Goal: Information Seeking & Learning: Check status

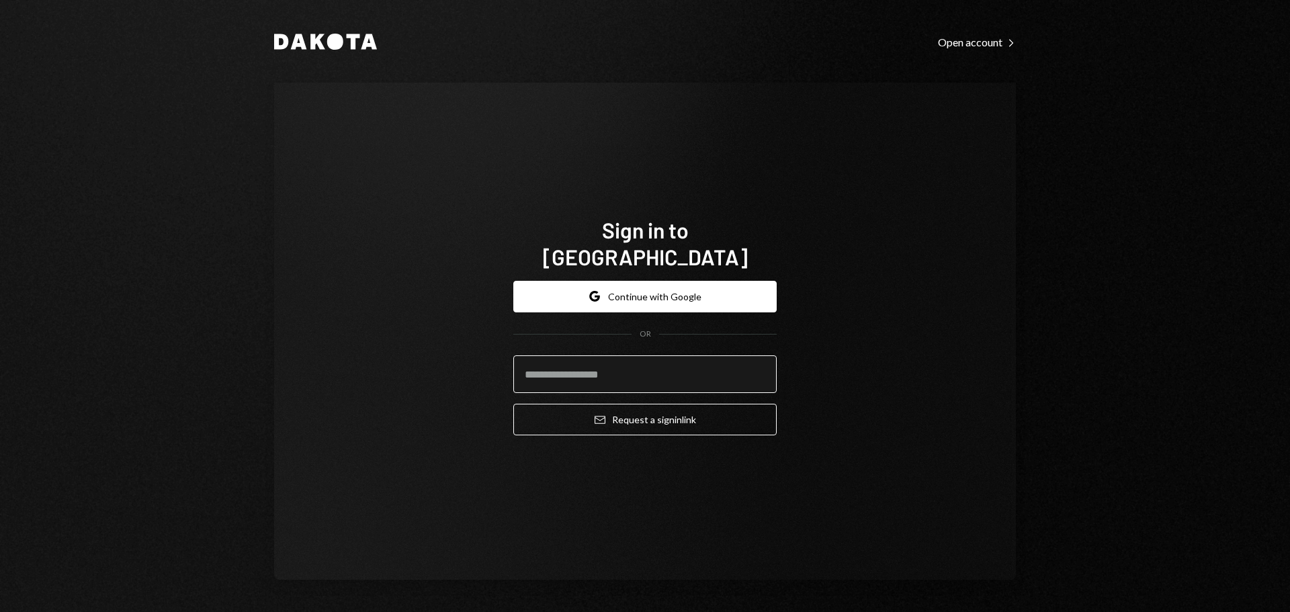
click at [533, 359] on input "email" at bounding box center [644, 374] width 263 height 38
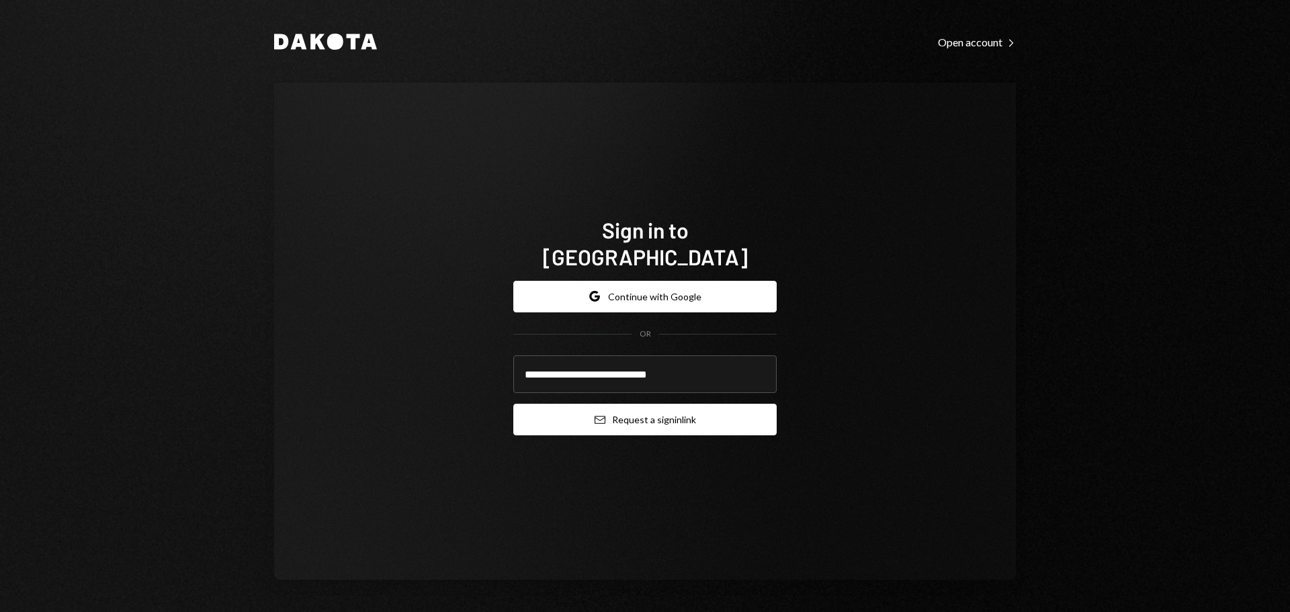
type input "**********"
click at [610, 405] on button "Email Request a sign in link" at bounding box center [644, 420] width 263 height 32
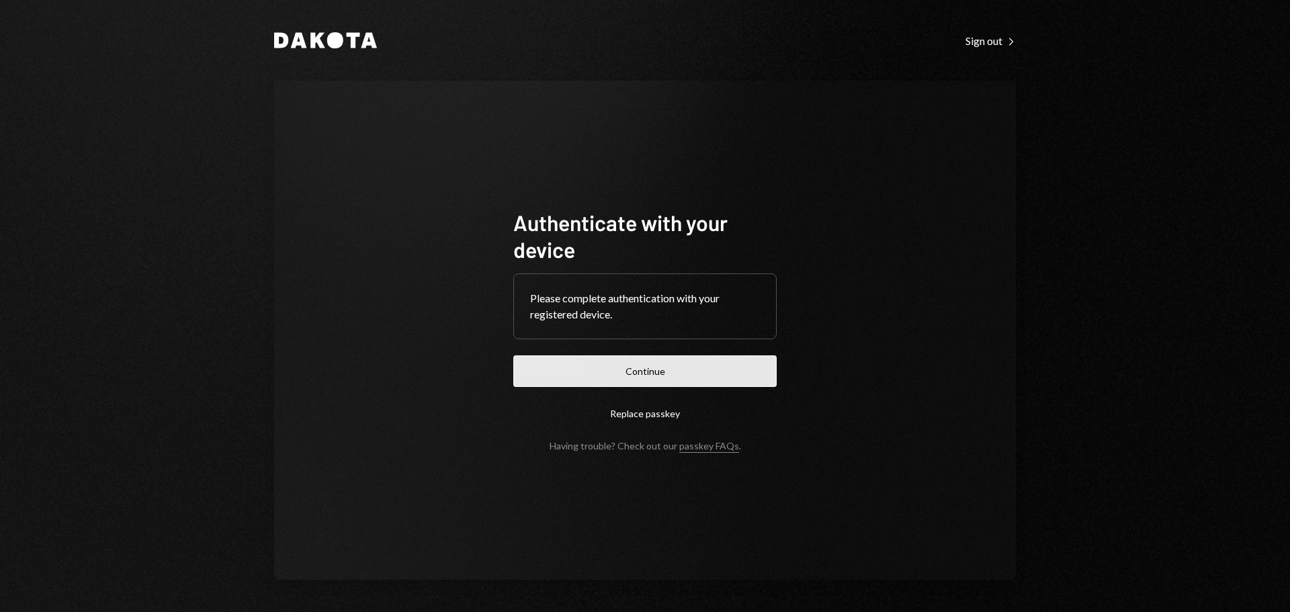
click at [558, 364] on button "Continue" at bounding box center [644, 371] width 263 height 32
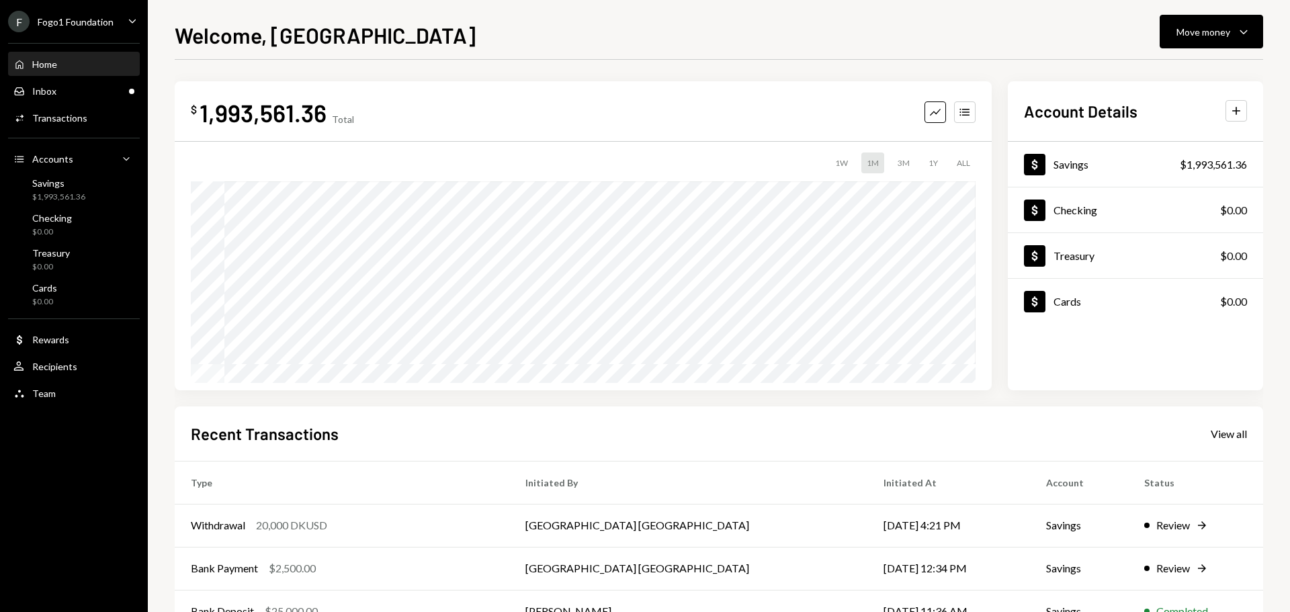
click at [122, 26] on div "F Fogo1 Foundation Caret Down" at bounding box center [74, 21] width 148 height 21
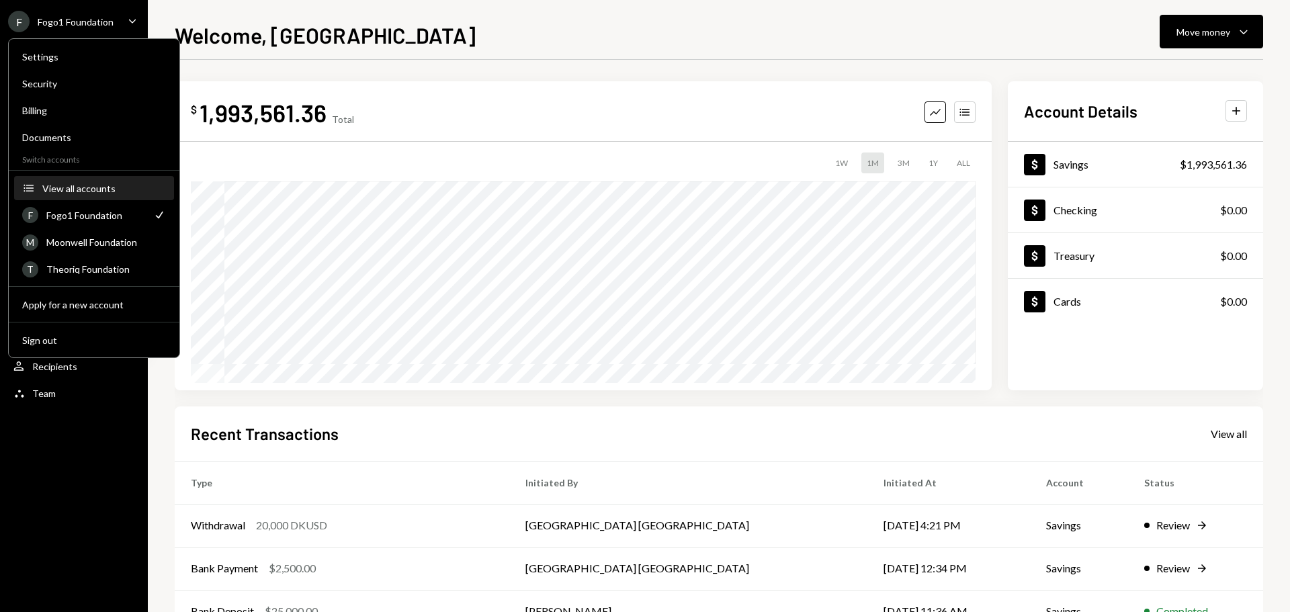
click at [102, 189] on div "View all accounts" at bounding box center [104, 188] width 124 height 11
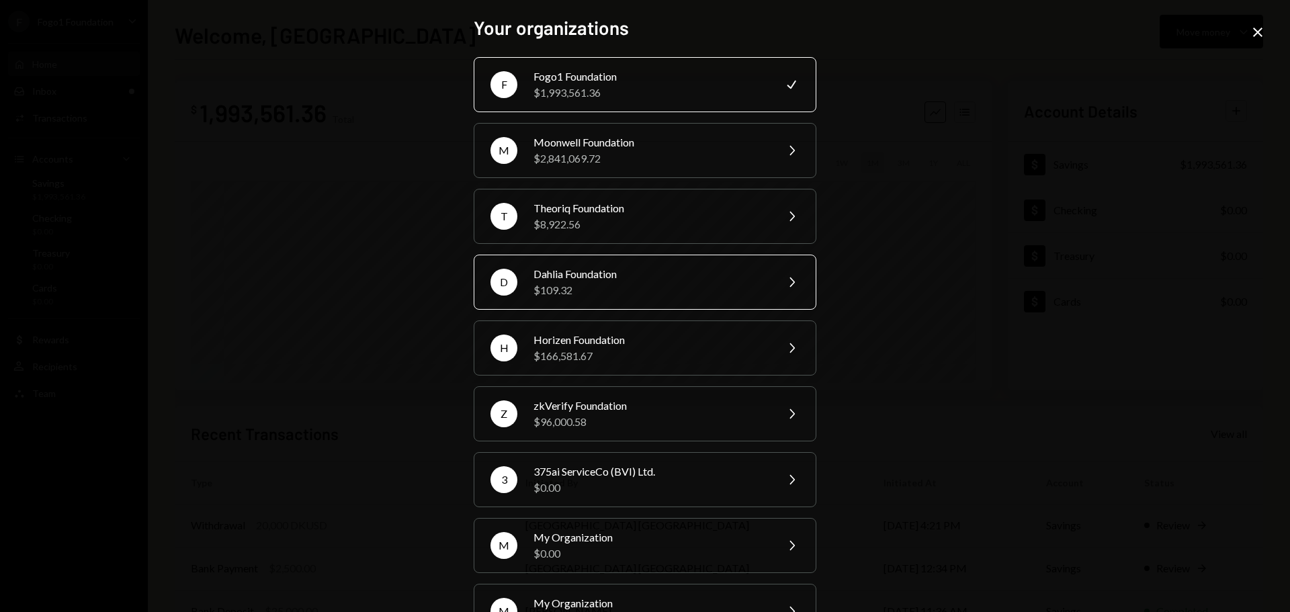
click at [593, 297] on div "$109.32" at bounding box center [650, 290] width 234 height 16
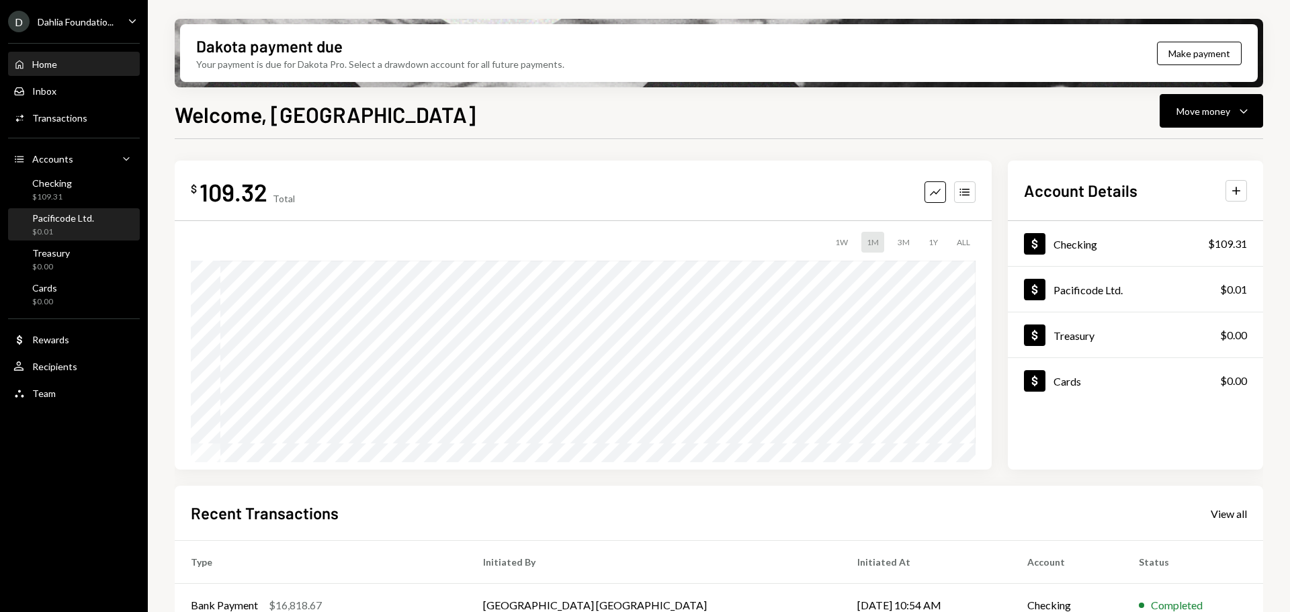
click at [70, 230] on div "$0.01" at bounding box center [63, 231] width 62 height 11
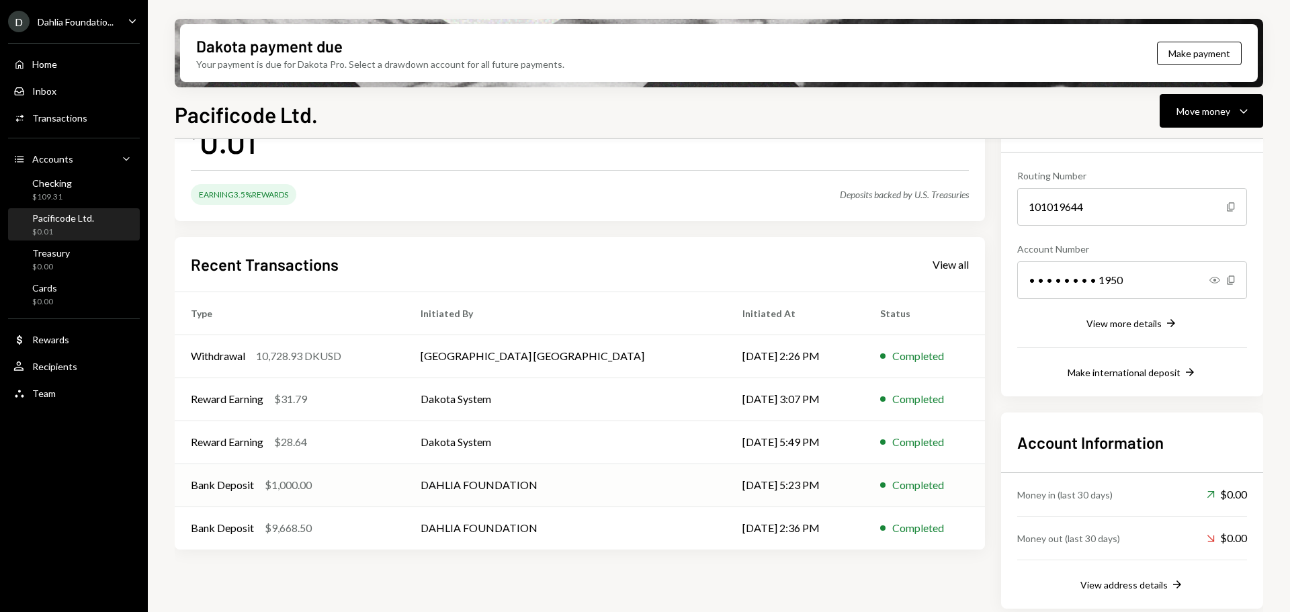
scroll to position [118, 0]
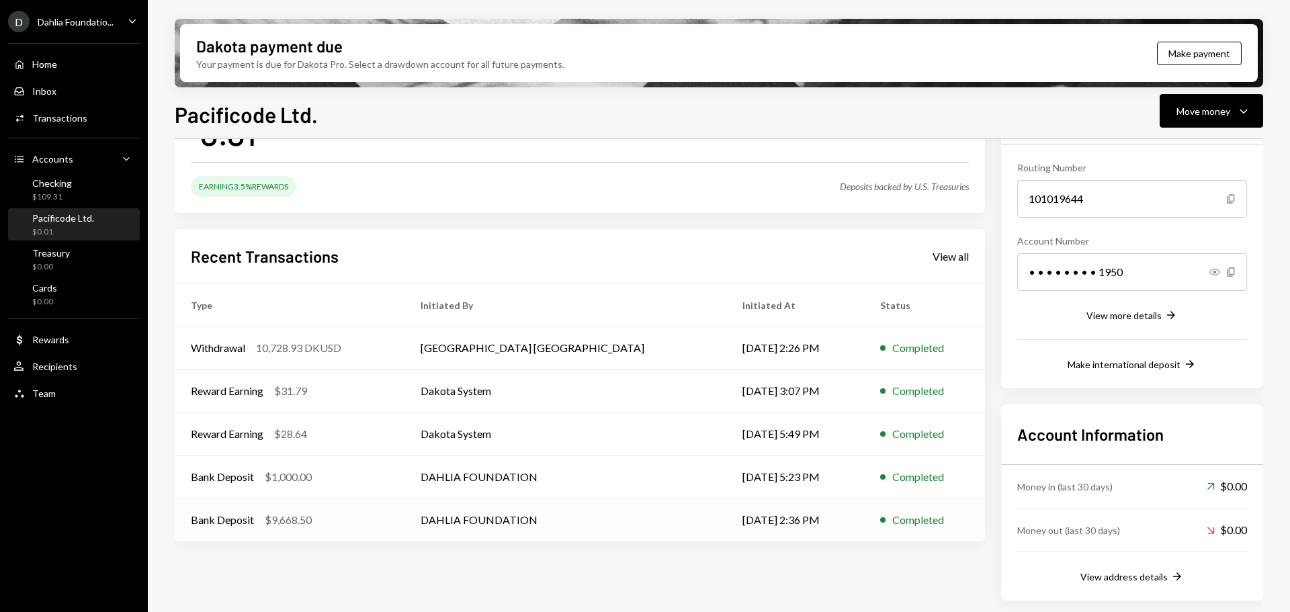
click at [361, 525] on div "Bank Deposit $9,668.50" at bounding box center [290, 520] width 198 height 16
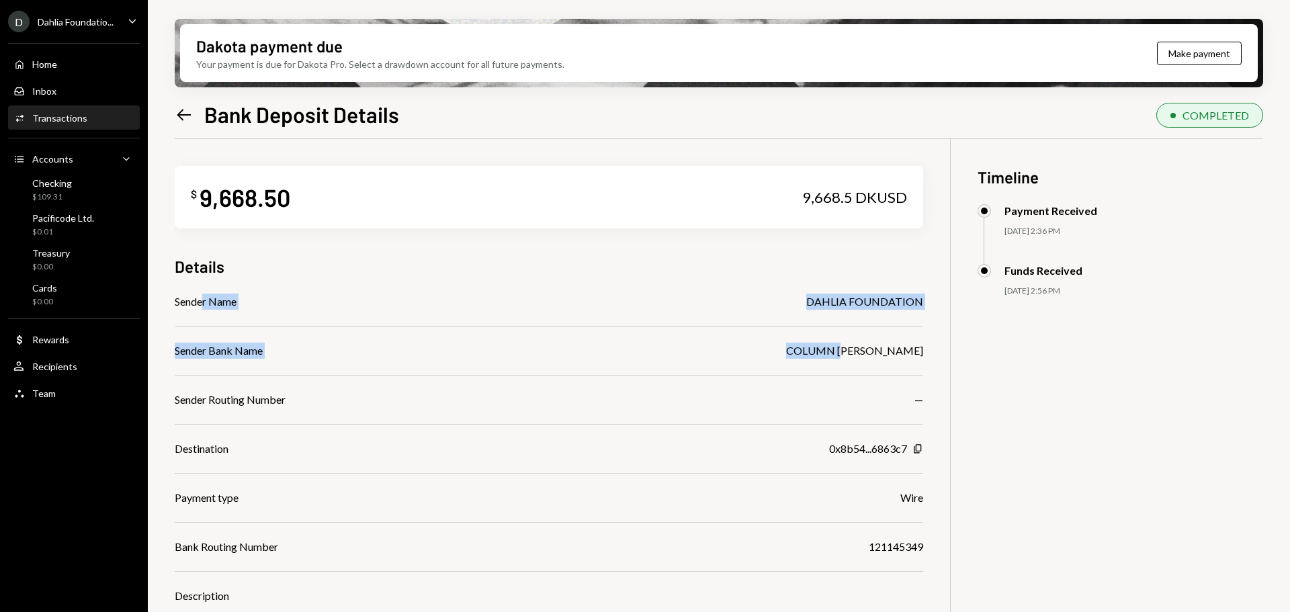
drag, startPoint x: 204, startPoint y: 304, endPoint x: 885, endPoint y: 362, distance: 683.7
click at [885, 362] on div "Sender Name DAHLIA FOUNDATION Sender Bank Name COLUMN [PERSON_NAME] Sender Rout…" at bounding box center [549, 498] width 748 height 408
click at [191, 304] on div "Sender Name" at bounding box center [206, 302] width 62 height 16
click at [187, 111] on icon "Left Arrow" at bounding box center [184, 114] width 19 height 19
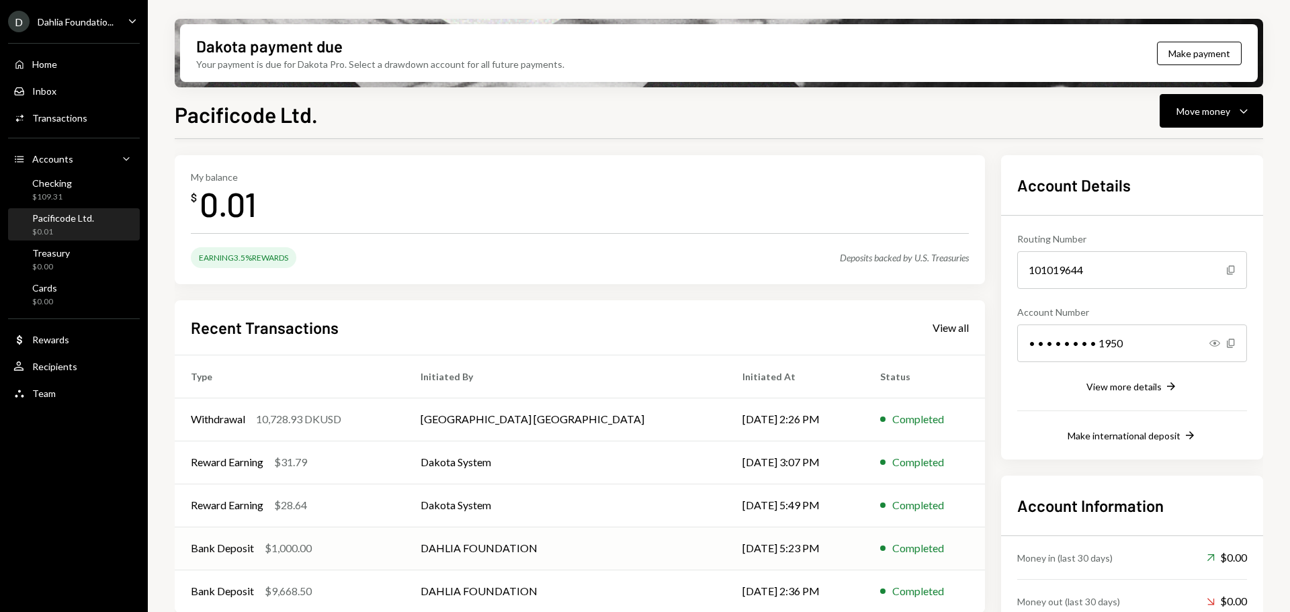
scroll to position [118, 0]
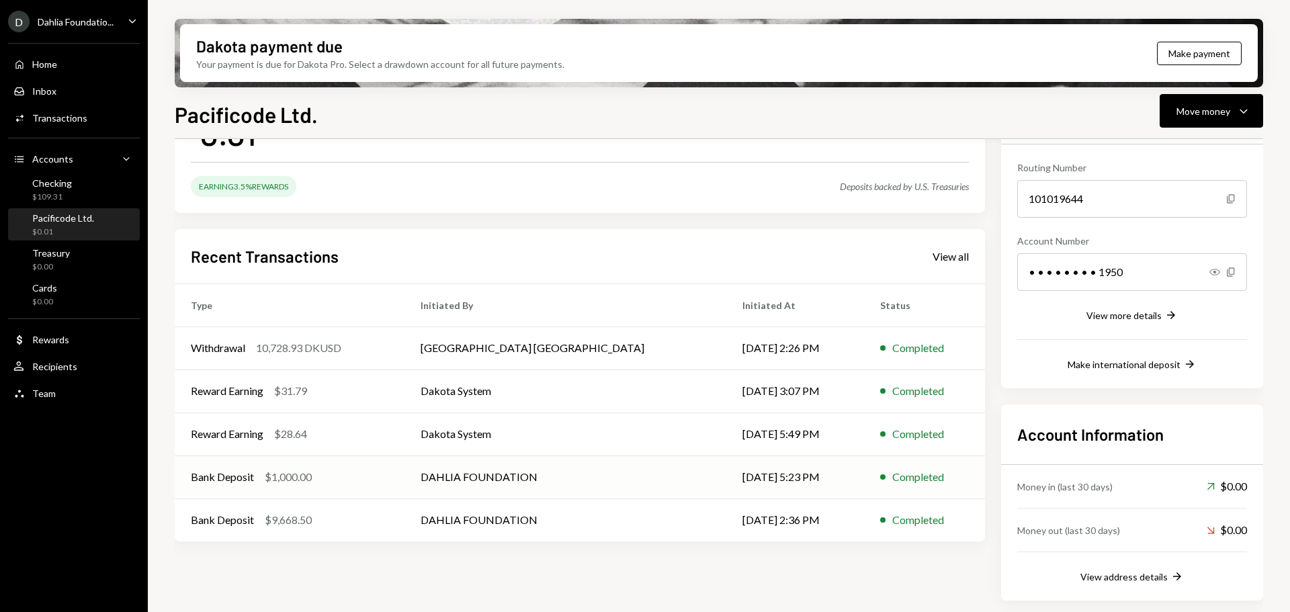
click at [359, 481] on div "Bank Deposit $1,000.00" at bounding box center [290, 477] width 198 height 16
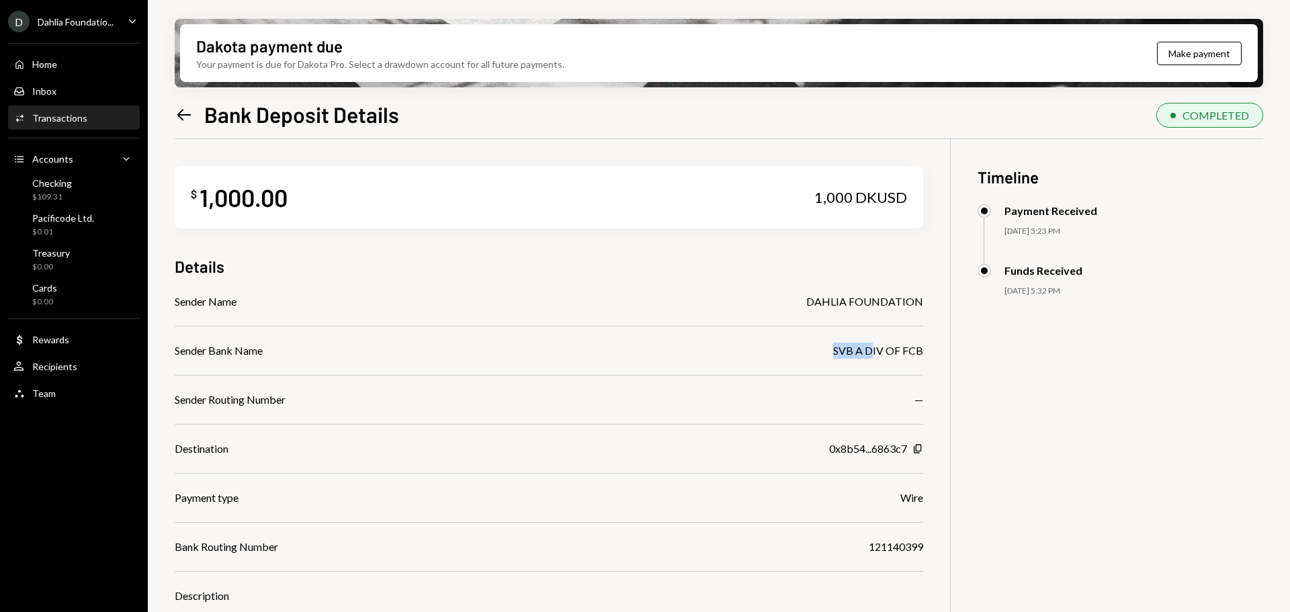
drag, startPoint x: 829, startPoint y: 351, endPoint x: 871, endPoint y: 351, distance: 41.7
click at [871, 351] on div "Sender Bank Name SVB A DIV OF FCB" at bounding box center [549, 351] width 748 height 16
click at [556, 372] on div "Sender Name DAHLIA FOUNDATION Sender Bank Name SVB A DIV OF FCB Sender Routing …" at bounding box center [549, 498] width 748 height 408
click at [183, 120] on icon at bounding box center [184, 114] width 14 height 11
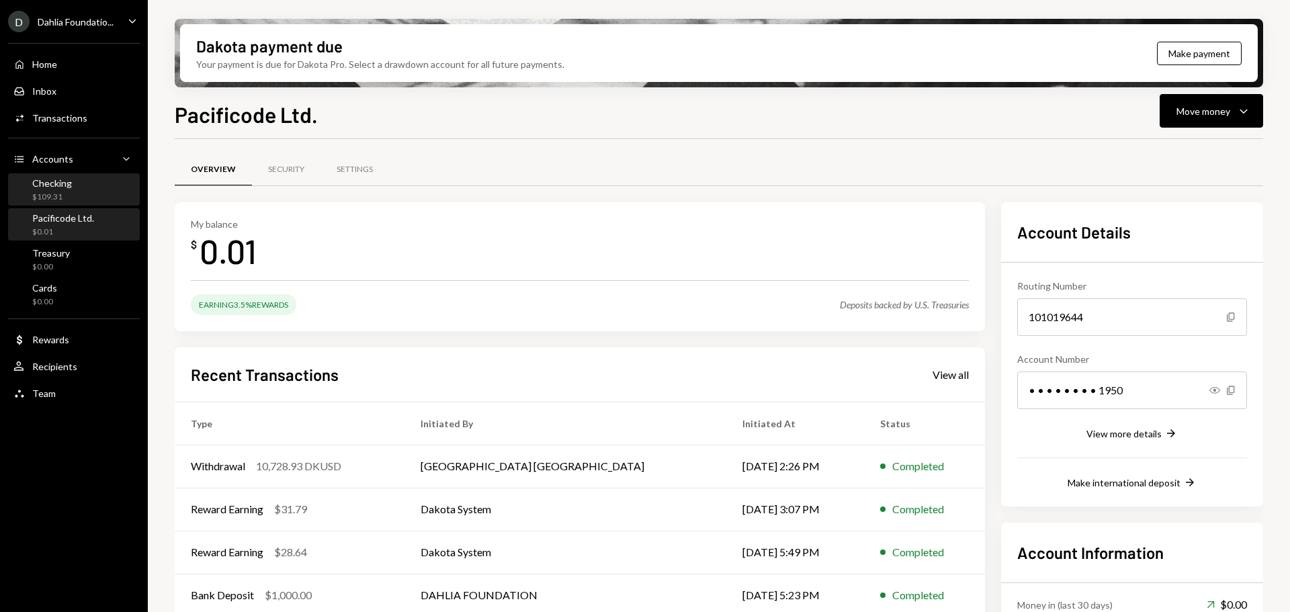
click at [73, 198] on div "Checking $109.31" at bounding box center [73, 190] width 121 height 26
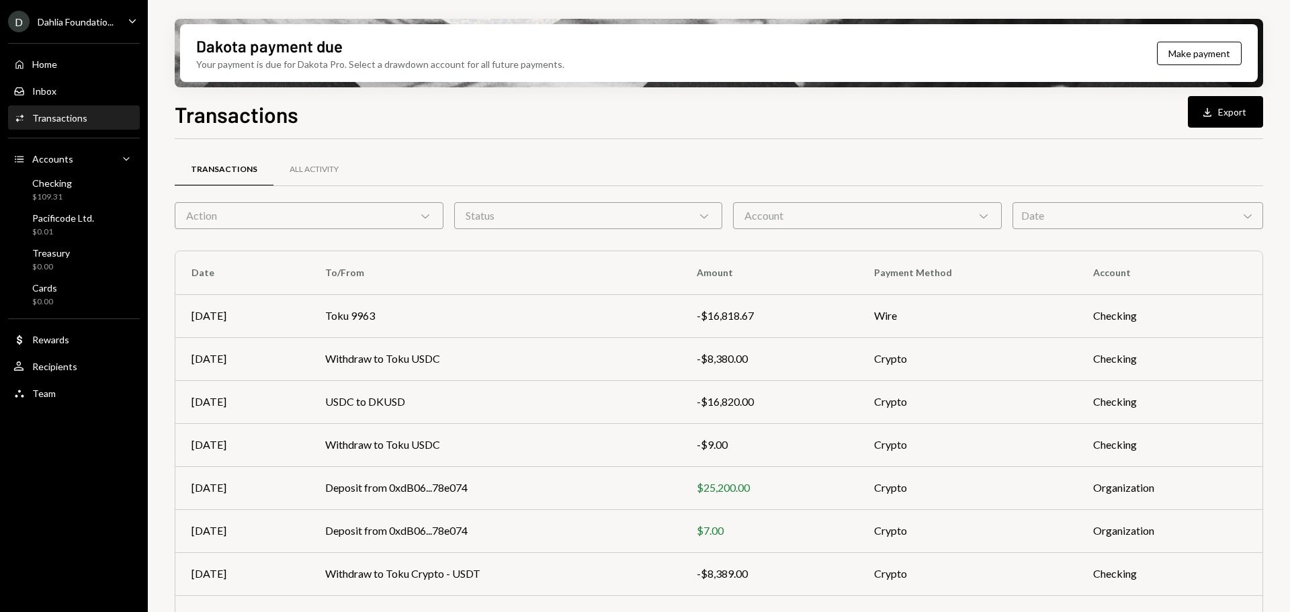
click at [386, 223] on div "Action Chevron Down" at bounding box center [309, 215] width 269 height 27
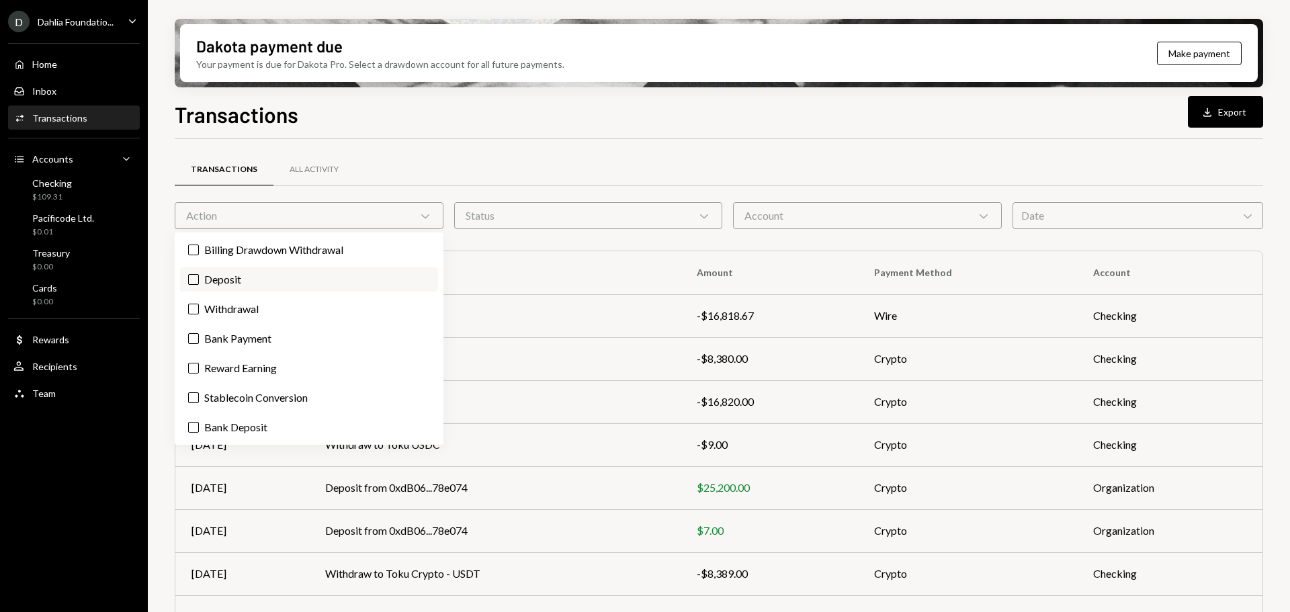
click at [261, 285] on label "Deposit" at bounding box center [309, 279] width 258 height 24
click at [199, 285] on button "Deposit" at bounding box center [193, 279] width 11 height 11
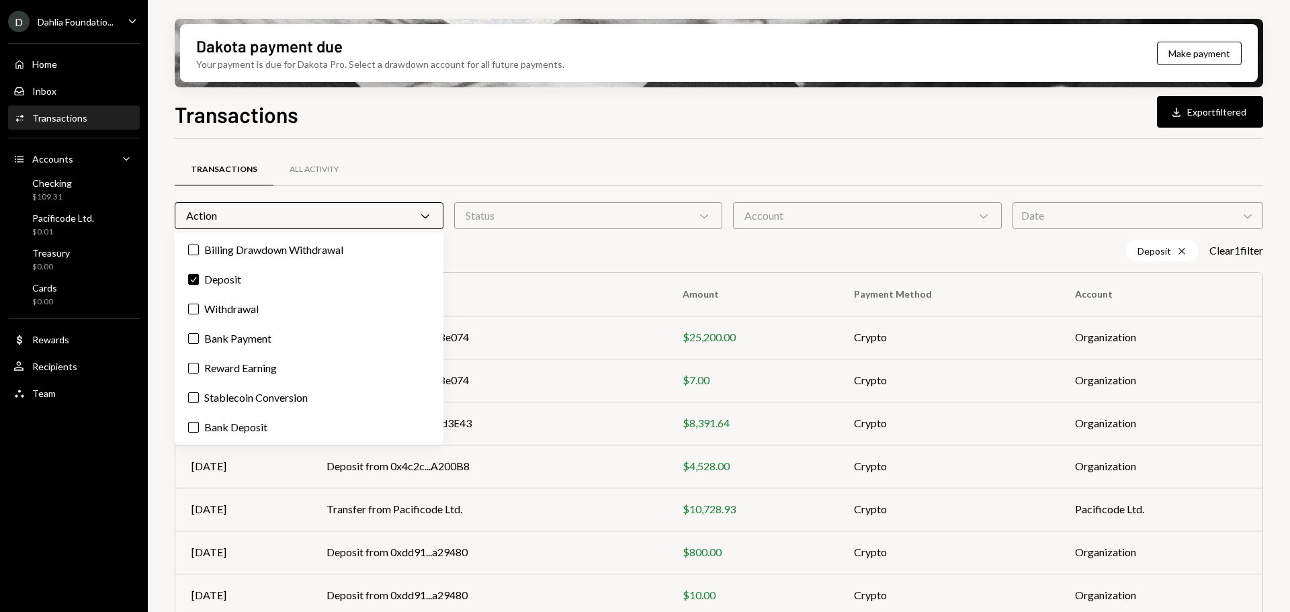
click at [428, 189] on div "Transactions All Activity" at bounding box center [719, 177] width 1088 height 50
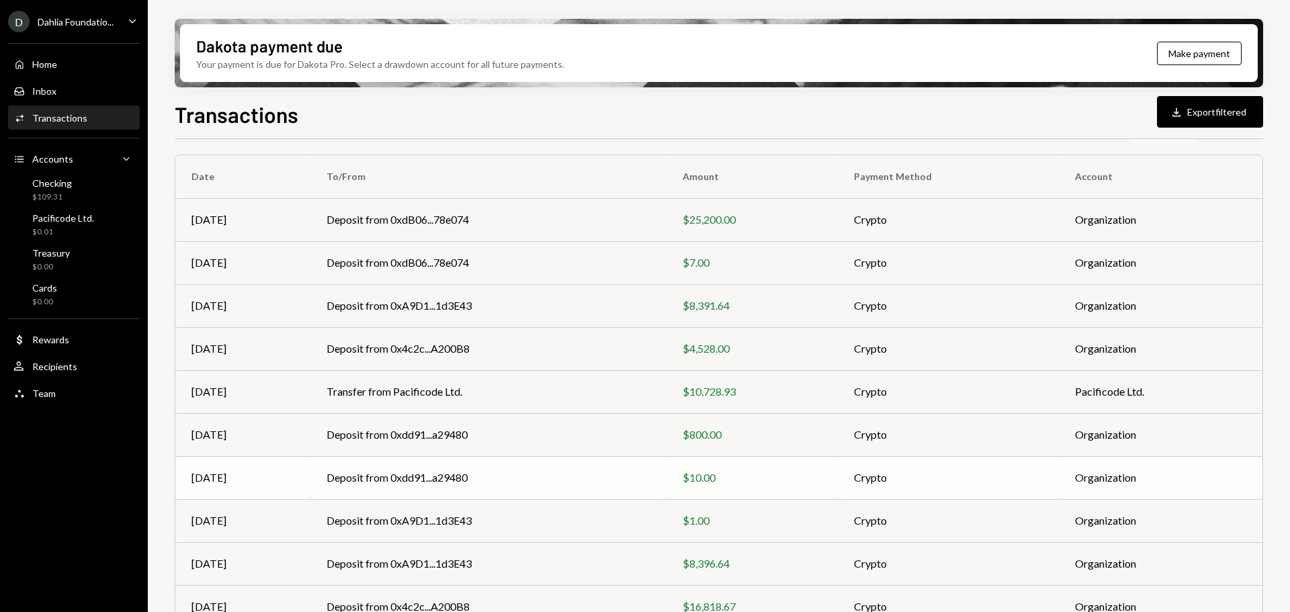
scroll to position [175, 0]
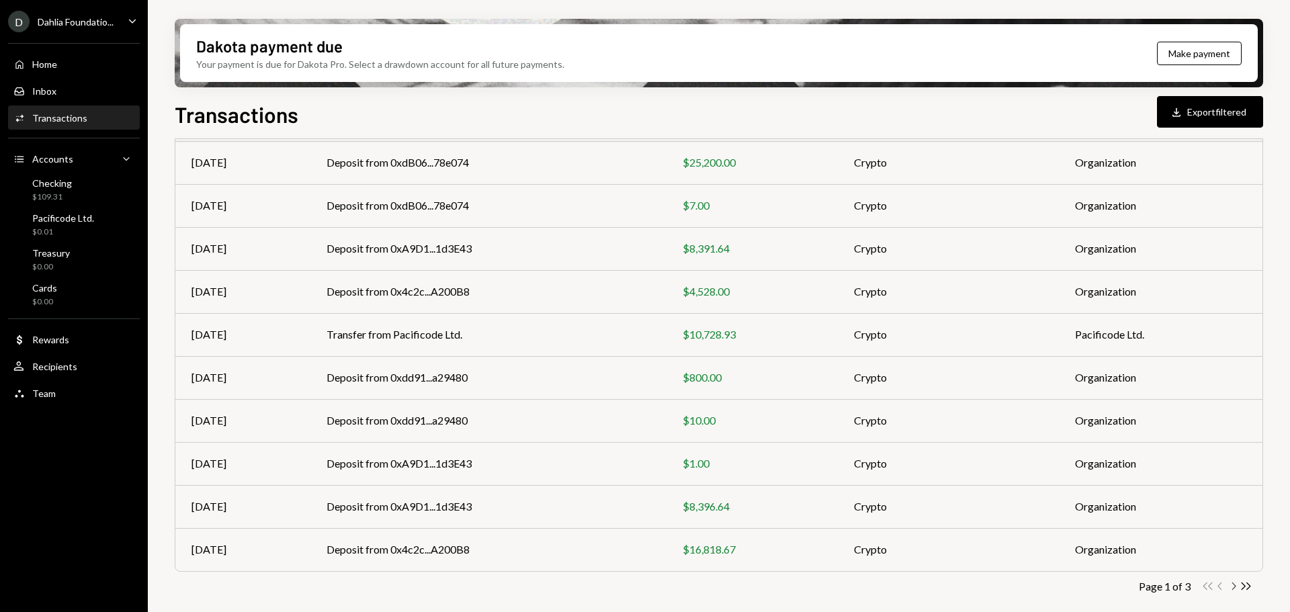
click at [1237, 588] on icon "Chevron Right" at bounding box center [1233, 586] width 13 height 13
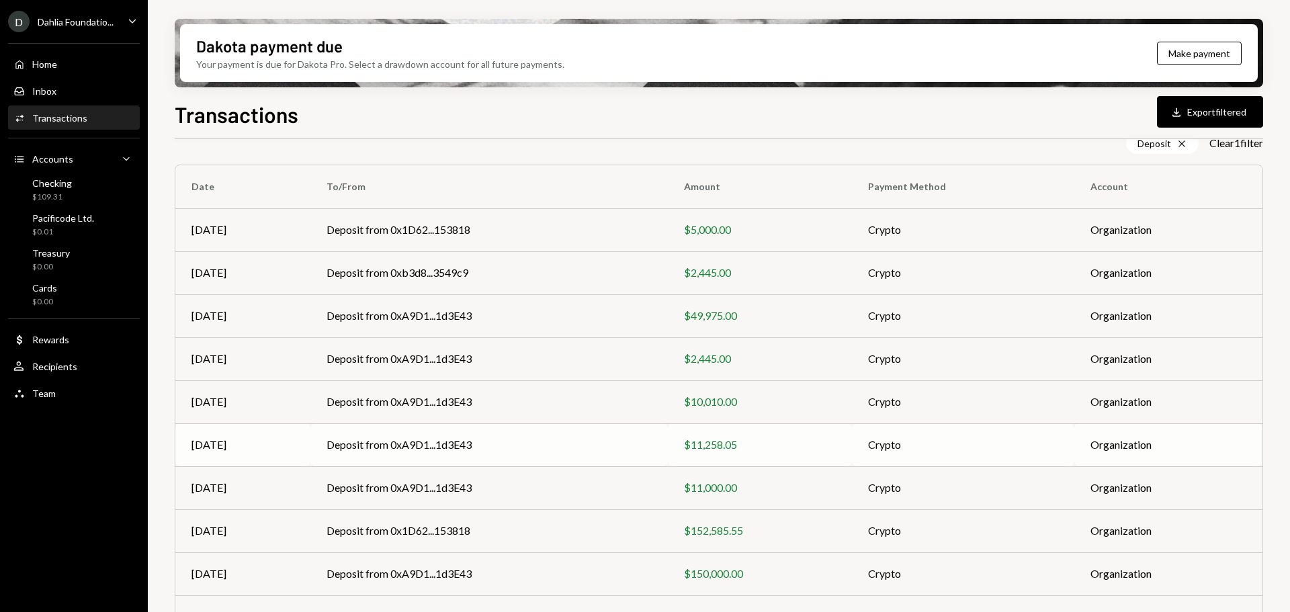
drag, startPoint x: 707, startPoint y: 426, endPoint x: 709, endPoint y: 443, distance: 17.0
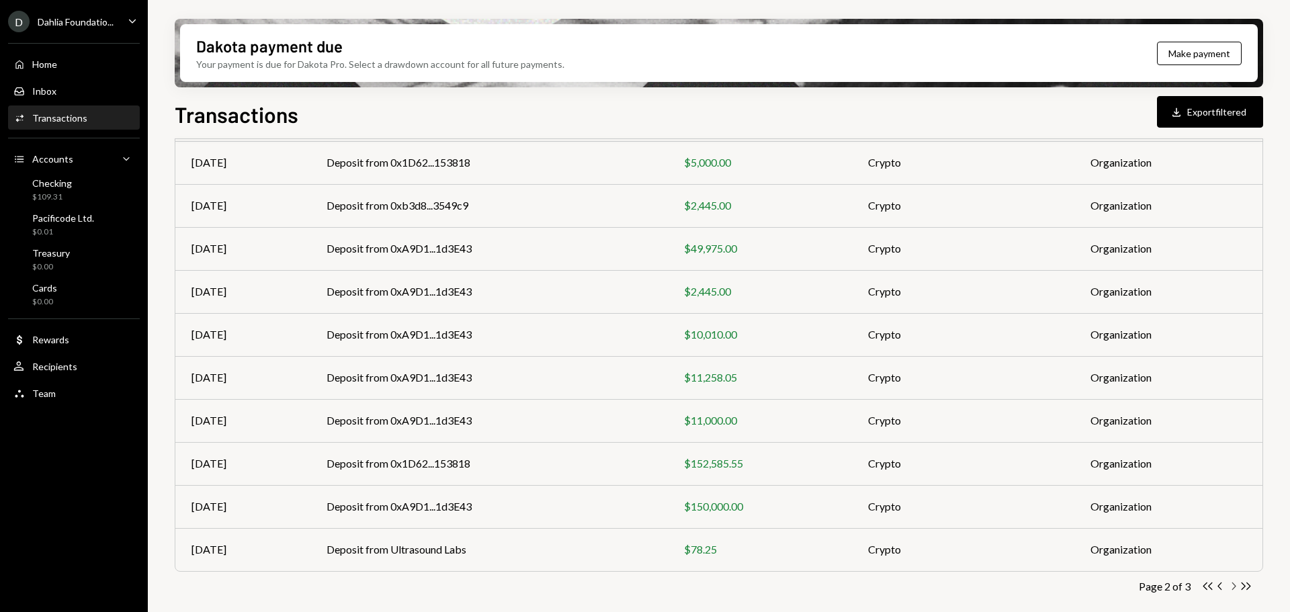
click at [1232, 585] on icon "Chevron Right" at bounding box center [1233, 586] width 13 height 13
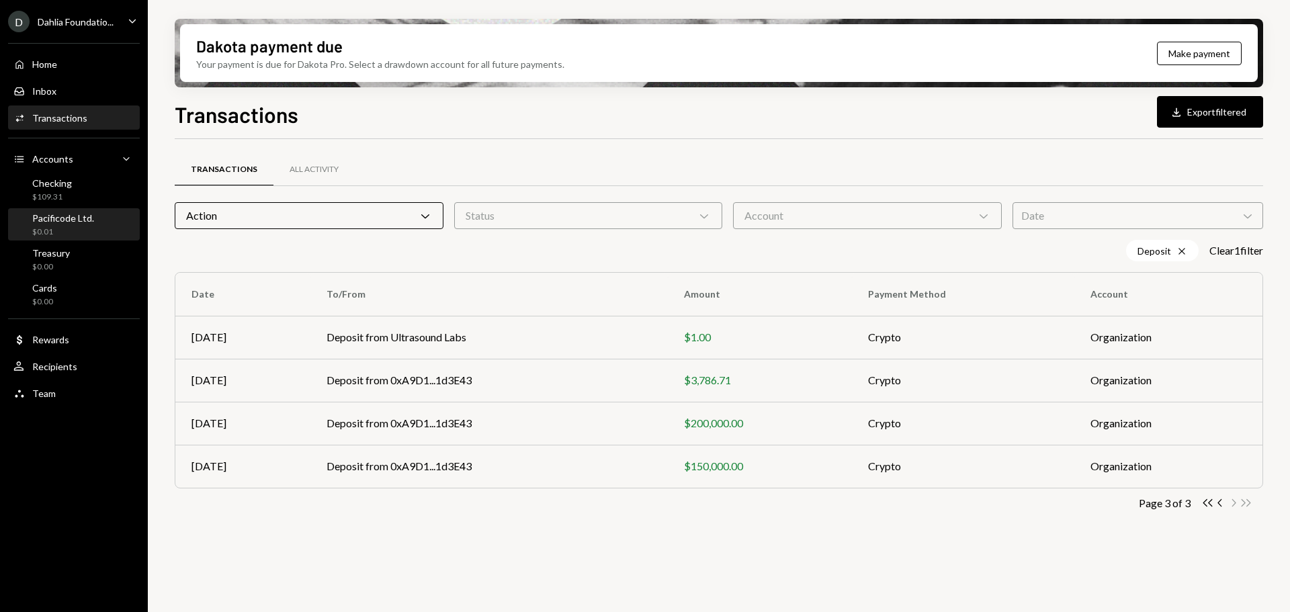
click at [60, 223] on div "Pacificode Ltd." at bounding box center [63, 217] width 62 height 11
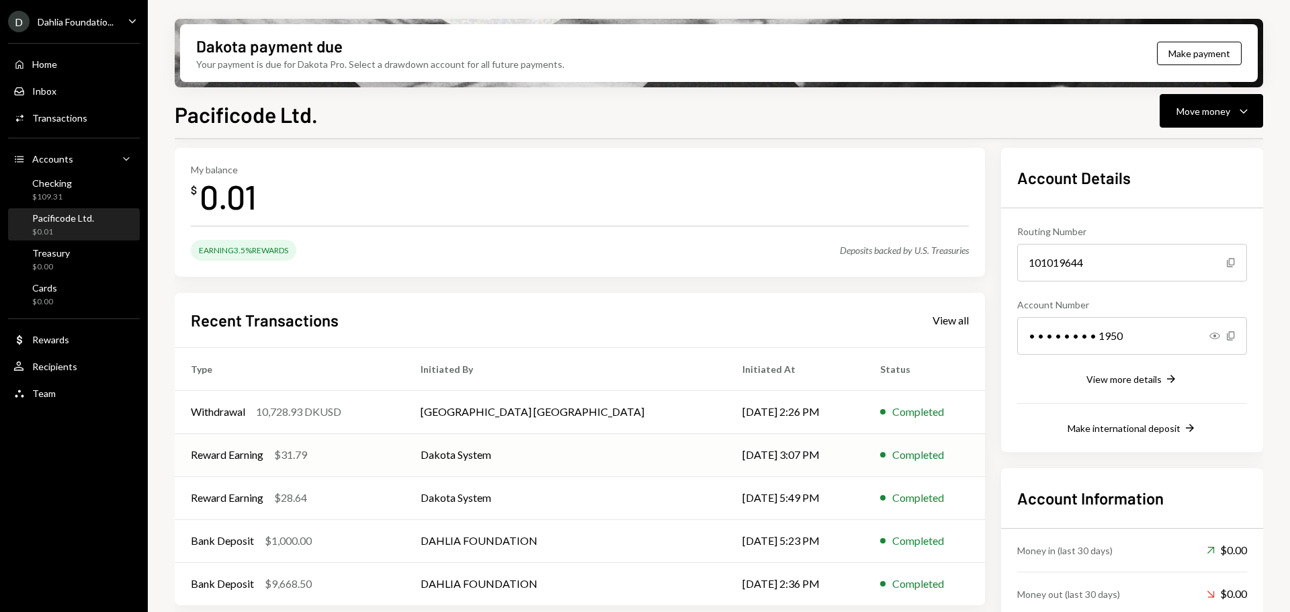
scroll to position [118, 0]
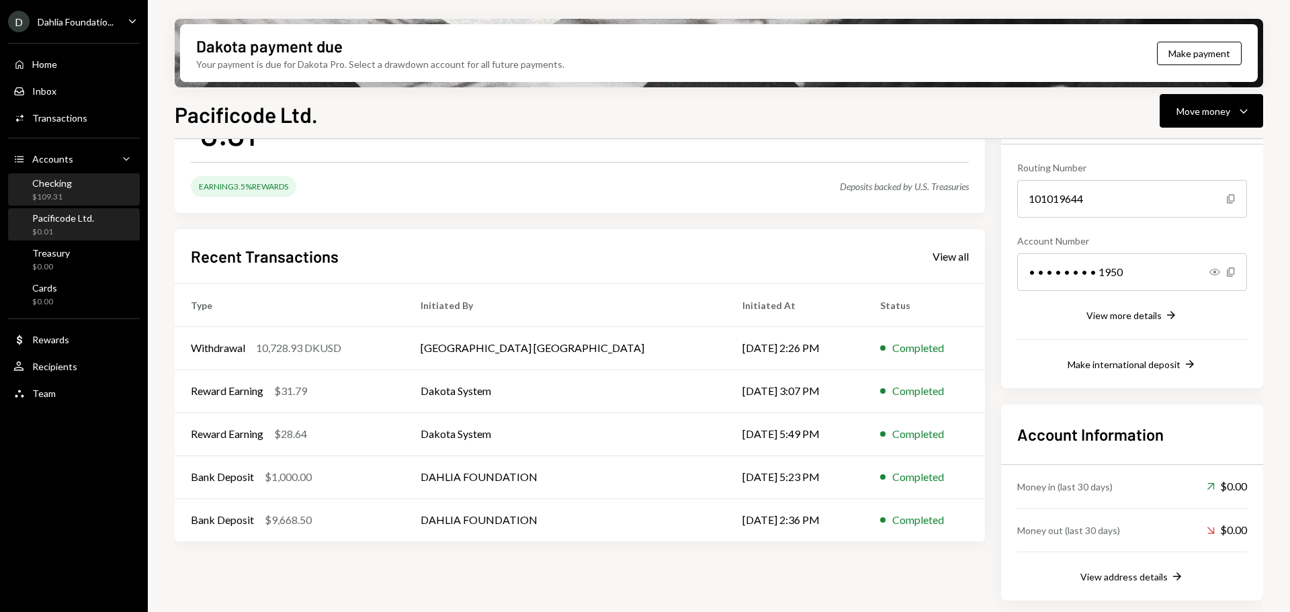
click at [85, 193] on div "Checking $109.31" at bounding box center [73, 190] width 121 height 26
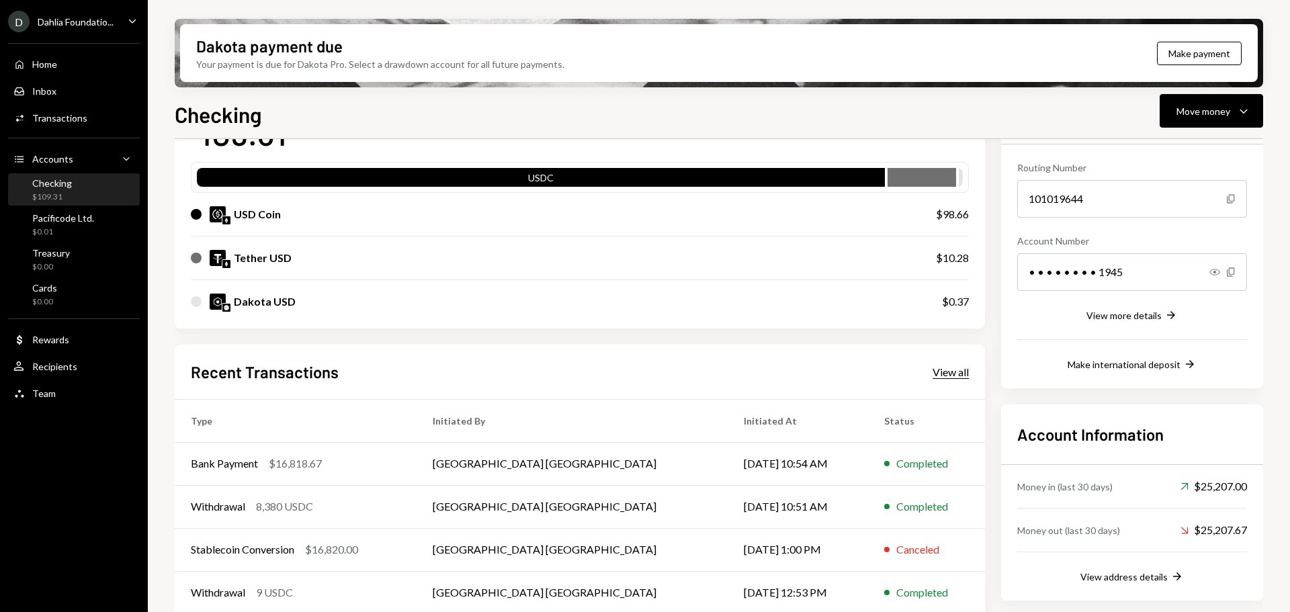
click at [956, 371] on div "View all" at bounding box center [950, 371] width 36 height 13
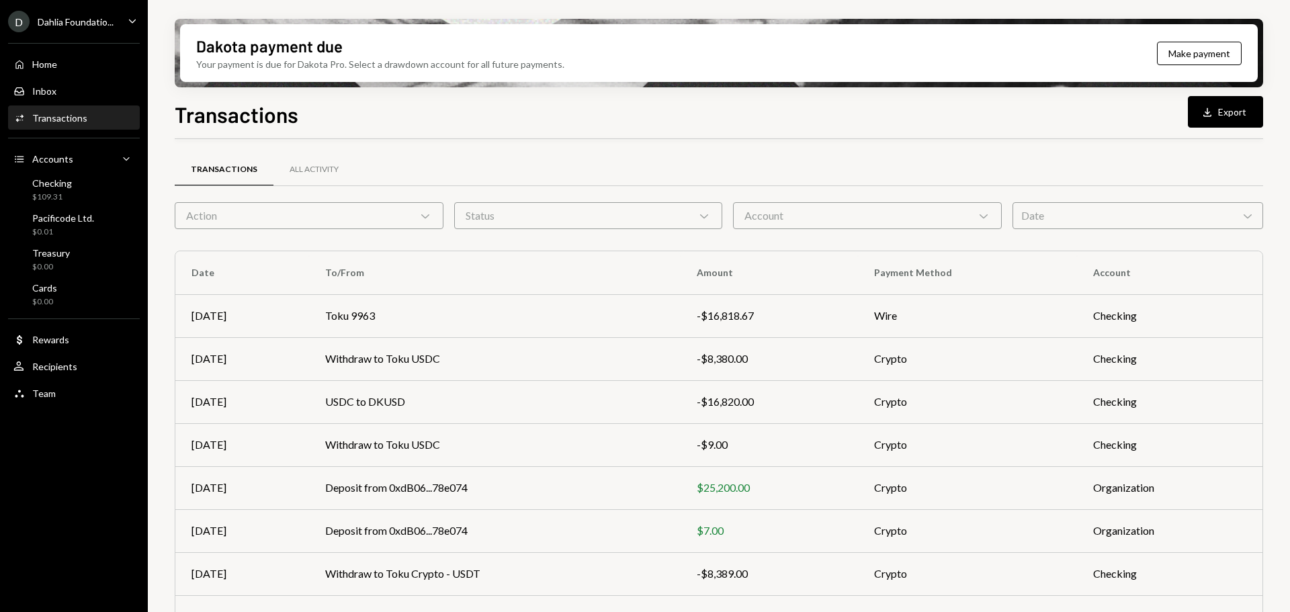
scroll to position [153, 0]
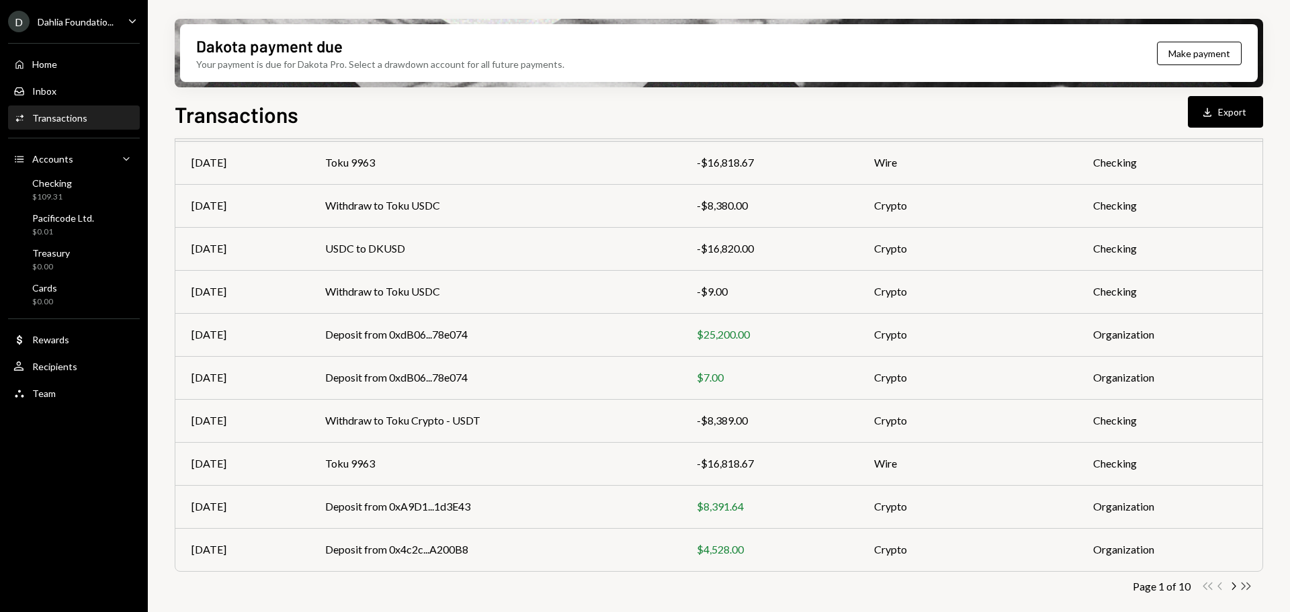
click at [1245, 584] on icon "Double Arrow Right" at bounding box center [1245, 586] width 13 height 13
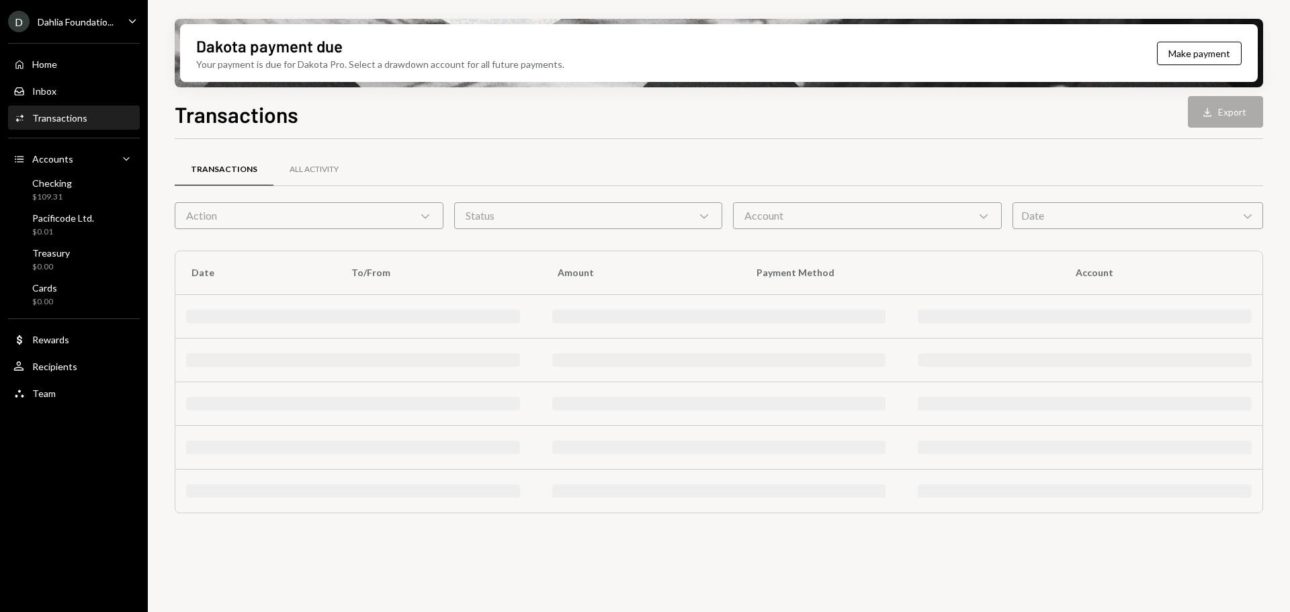
scroll to position [0, 0]
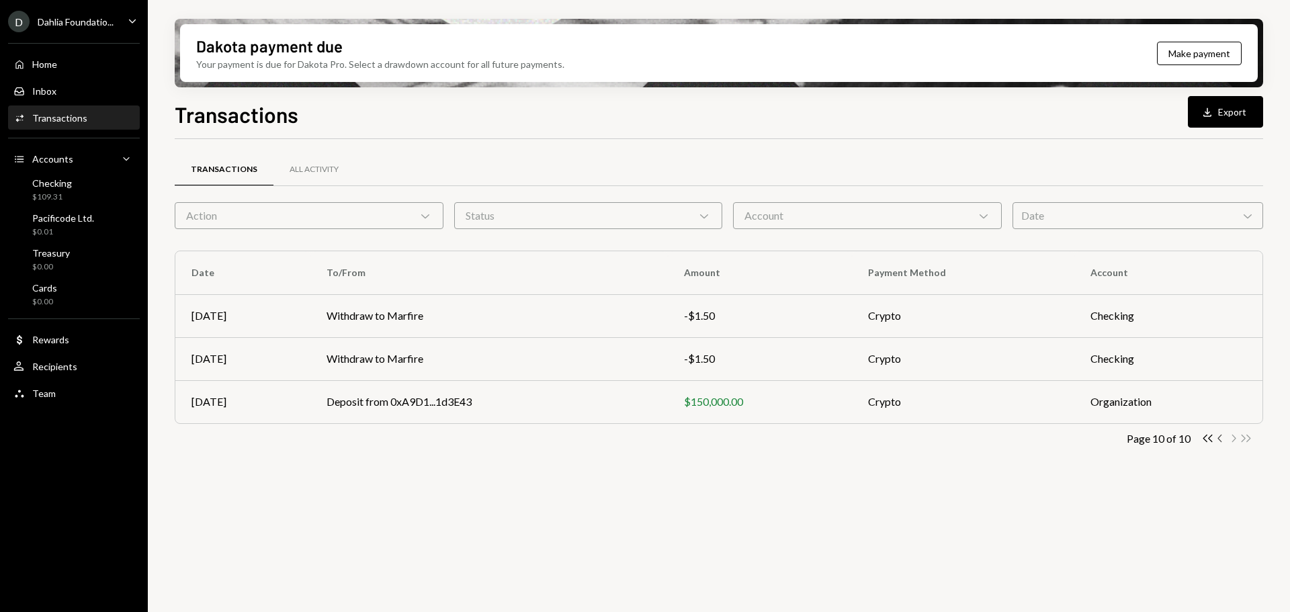
click at [1222, 440] on icon "Chevron Left" at bounding box center [1220, 438] width 13 height 13
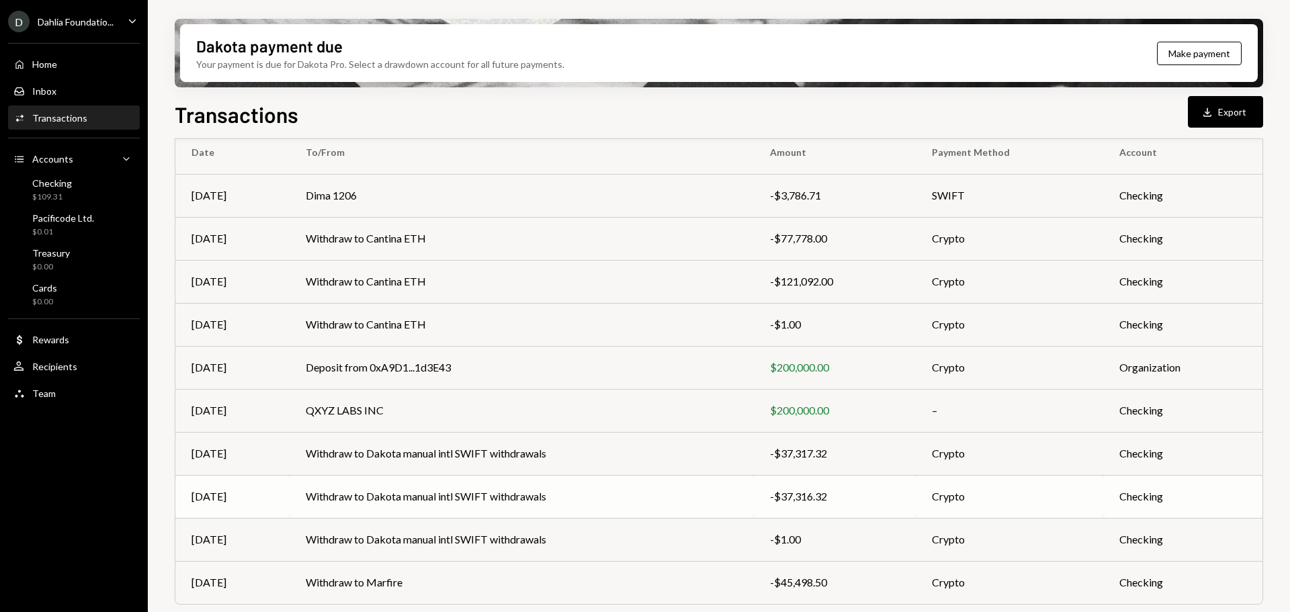
scroll to position [153, 0]
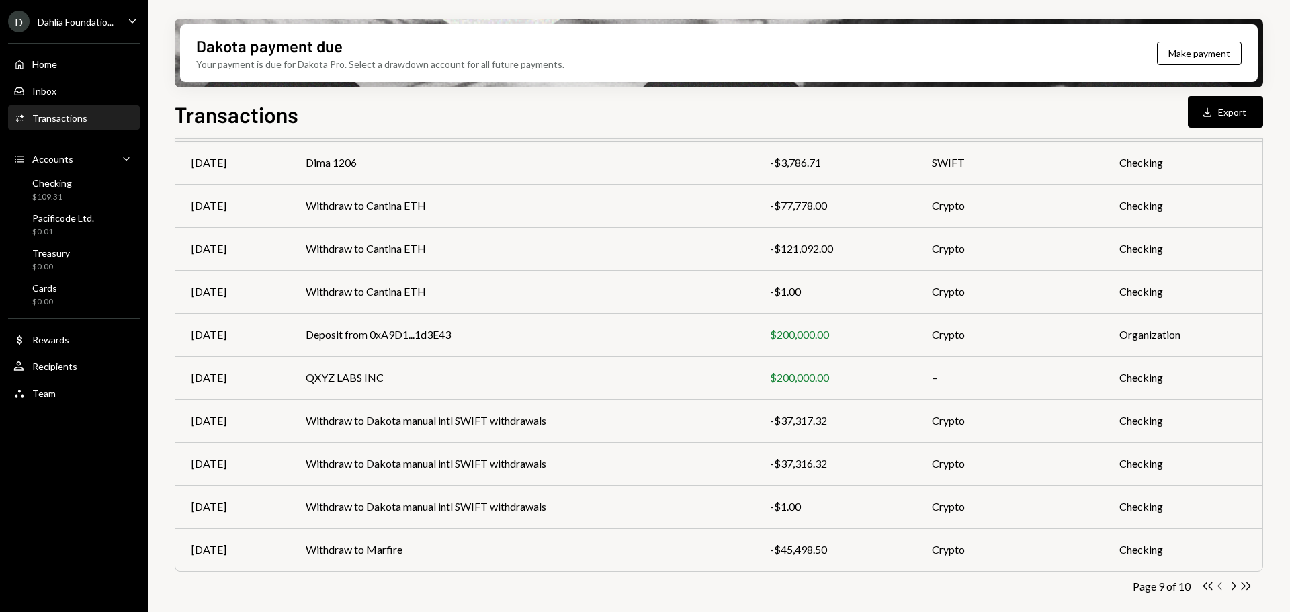
click at [1221, 588] on icon "Chevron Left" at bounding box center [1220, 586] width 13 height 13
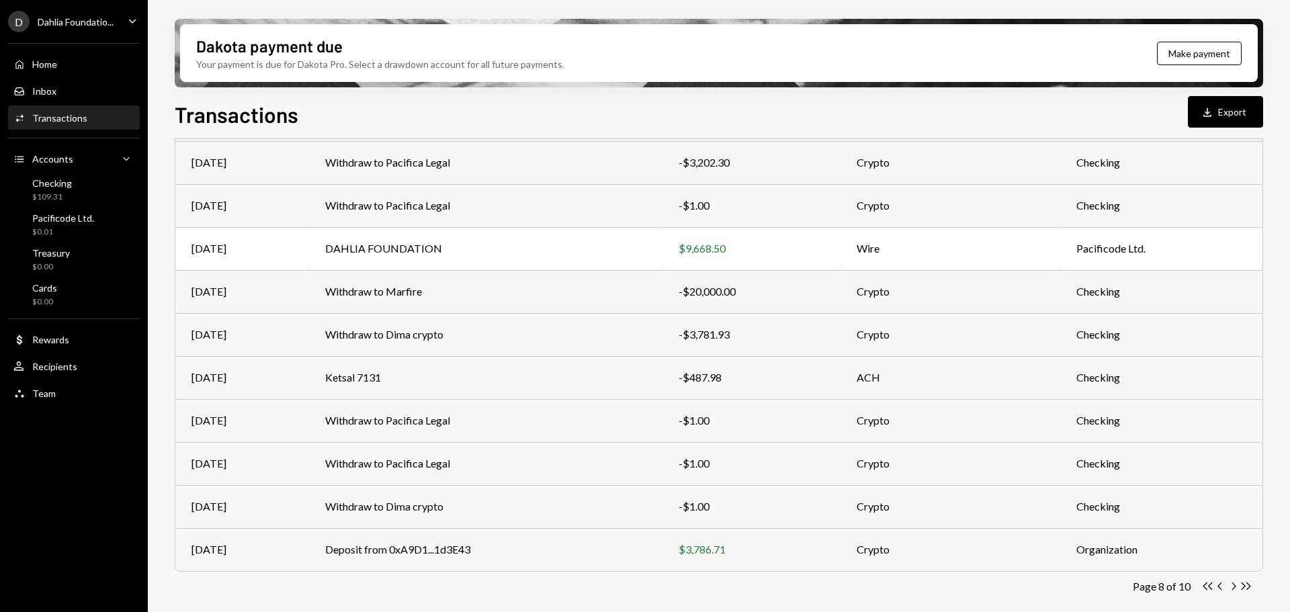
click at [549, 257] on td "DAHLIA FOUNDATION" at bounding box center [485, 248] width 353 height 43
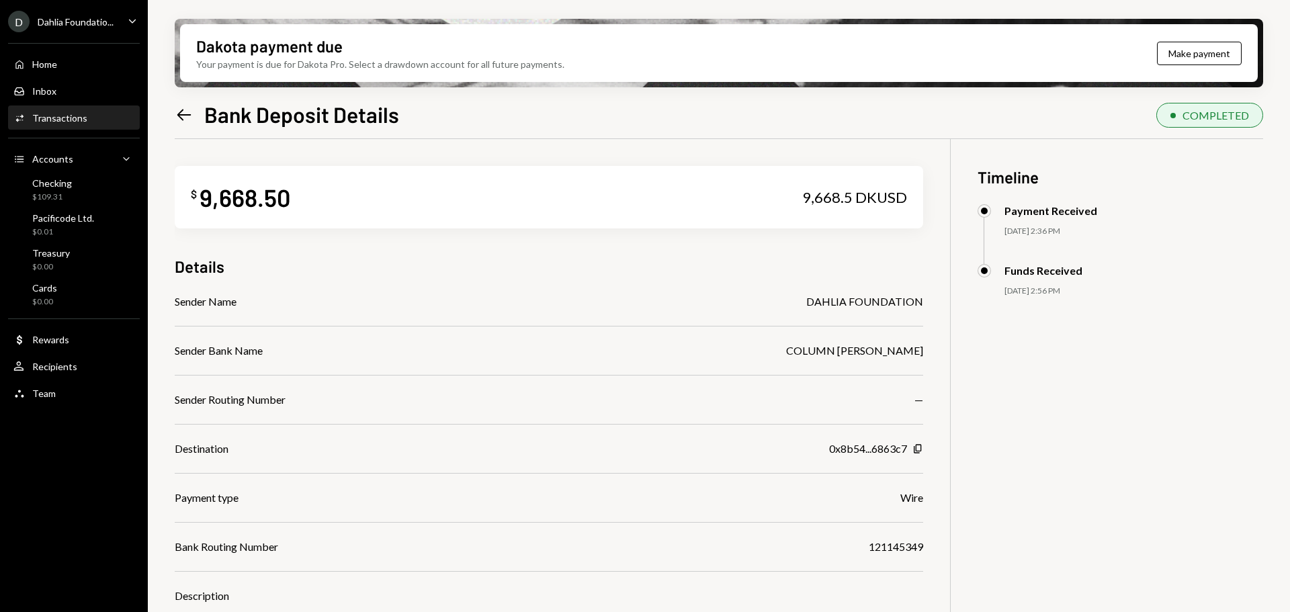
click at [183, 119] on icon "Left Arrow" at bounding box center [184, 114] width 19 height 19
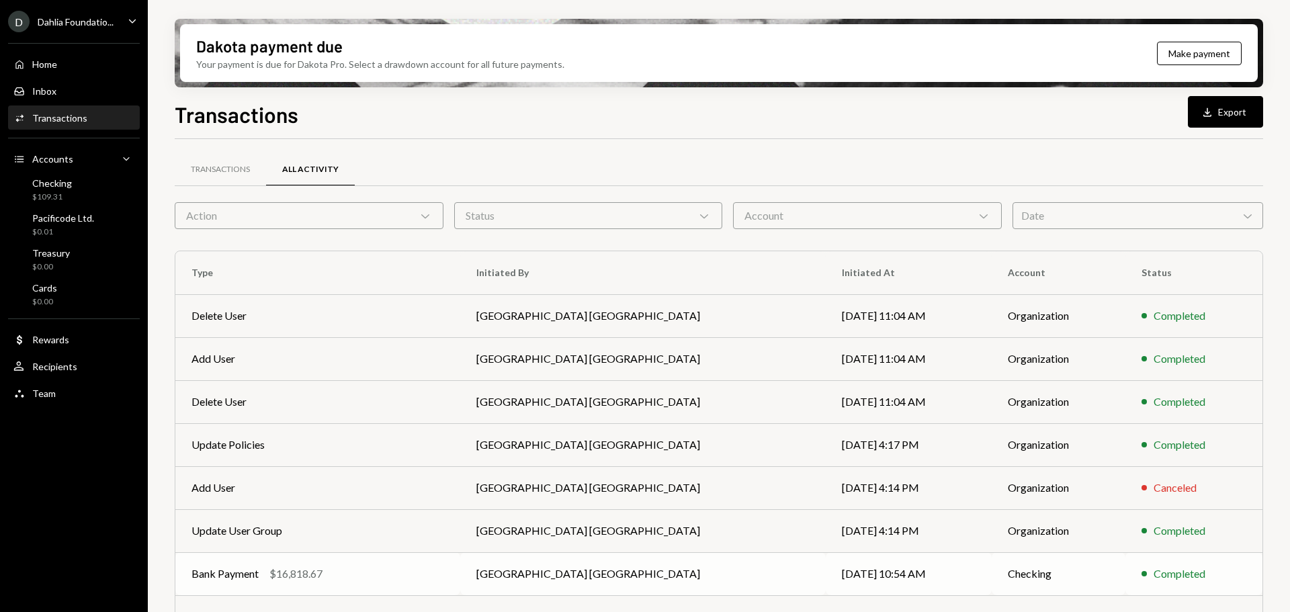
scroll to position [153, 0]
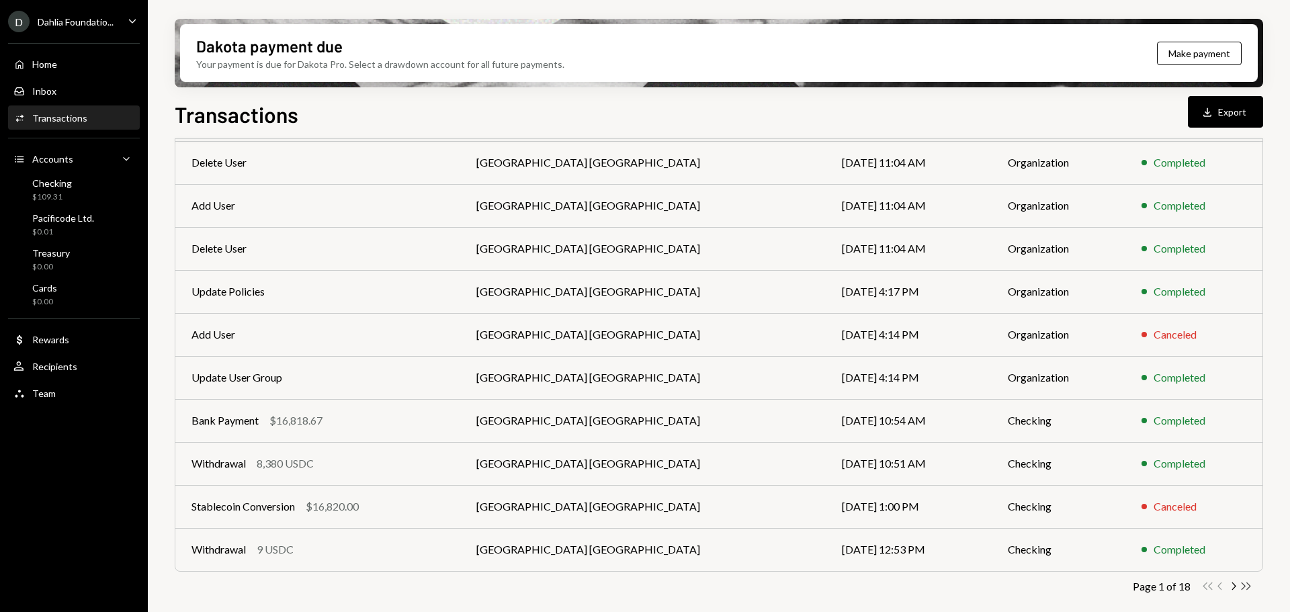
click at [1251, 587] on icon "Double Arrow Right" at bounding box center [1245, 586] width 13 height 13
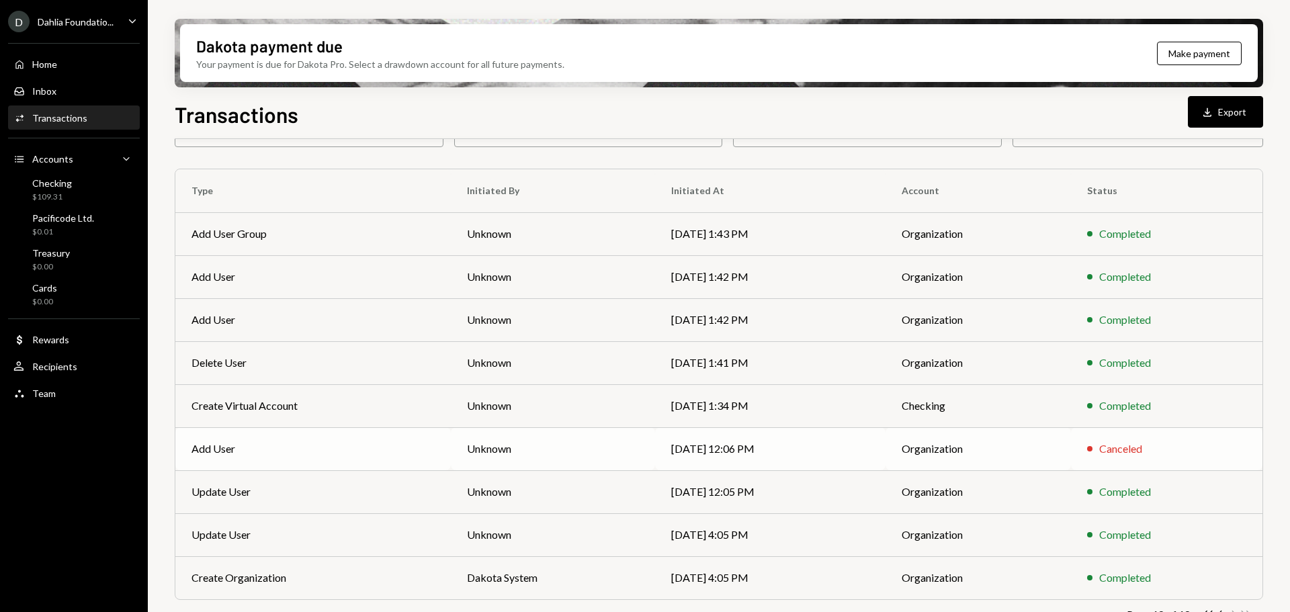
scroll to position [110, 0]
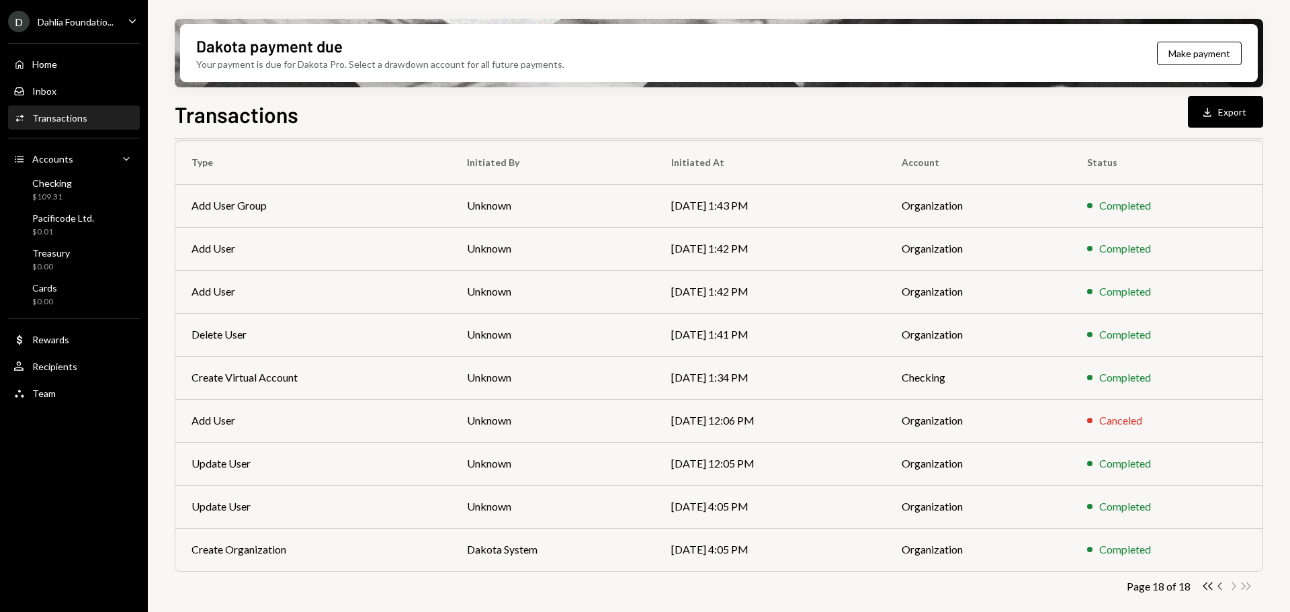
click at [1218, 588] on icon "Chevron Left" at bounding box center [1220, 586] width 13 height 13
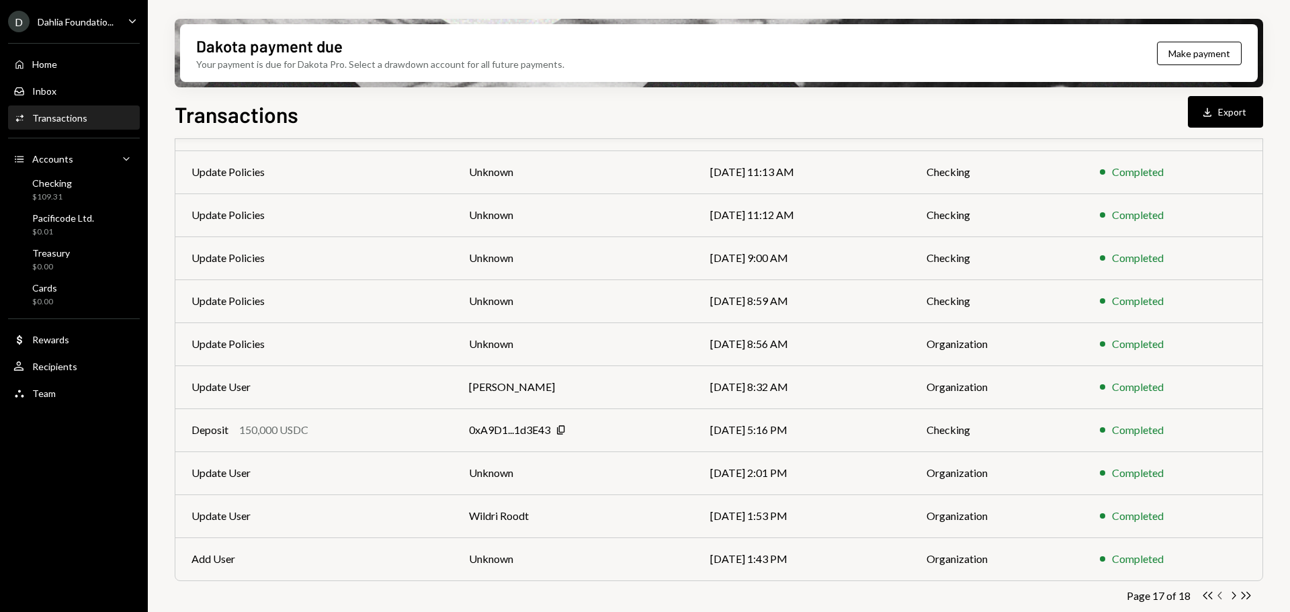
scroll to position [153, 0]
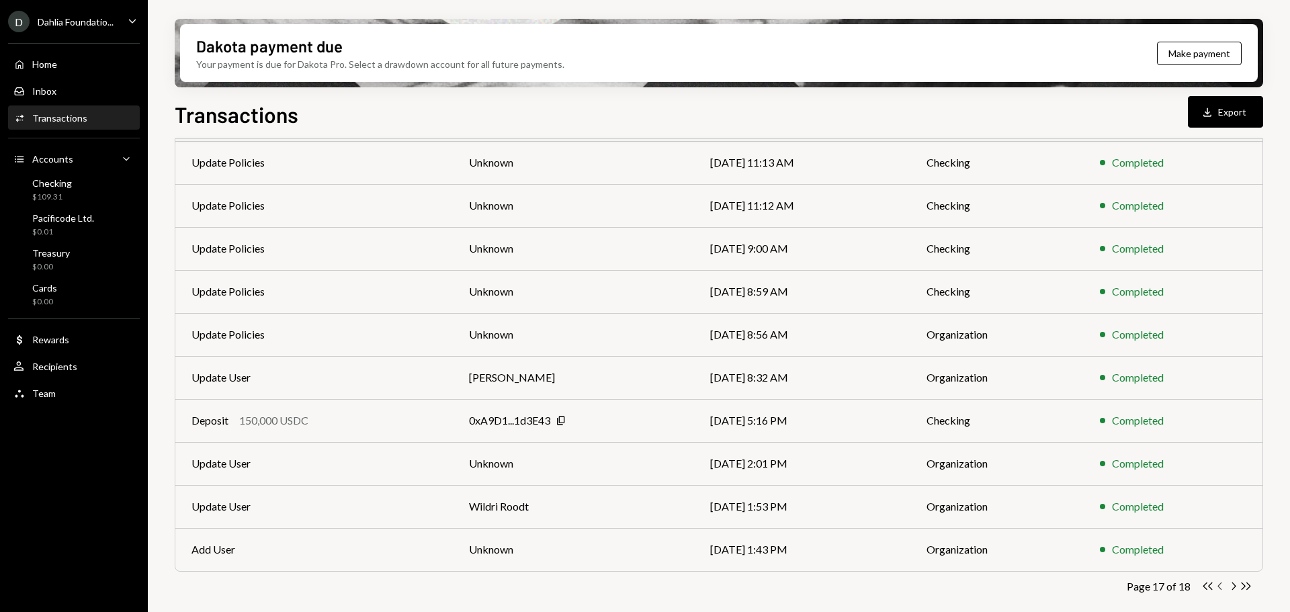
click at [1221, 584] on icon "Chevron Left" at bounding box center [1220, 586] width 13 height 13
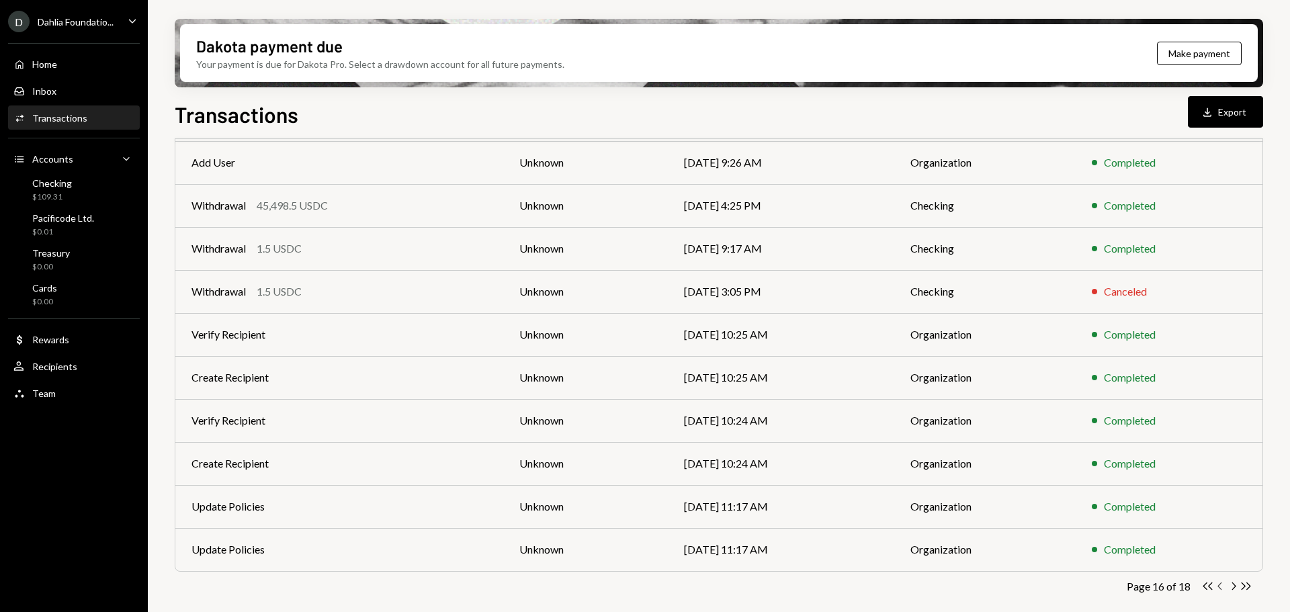
click at [1222, 591] on icon "Chevron Left" at bounding box center [1220, 586] width 13 height 13
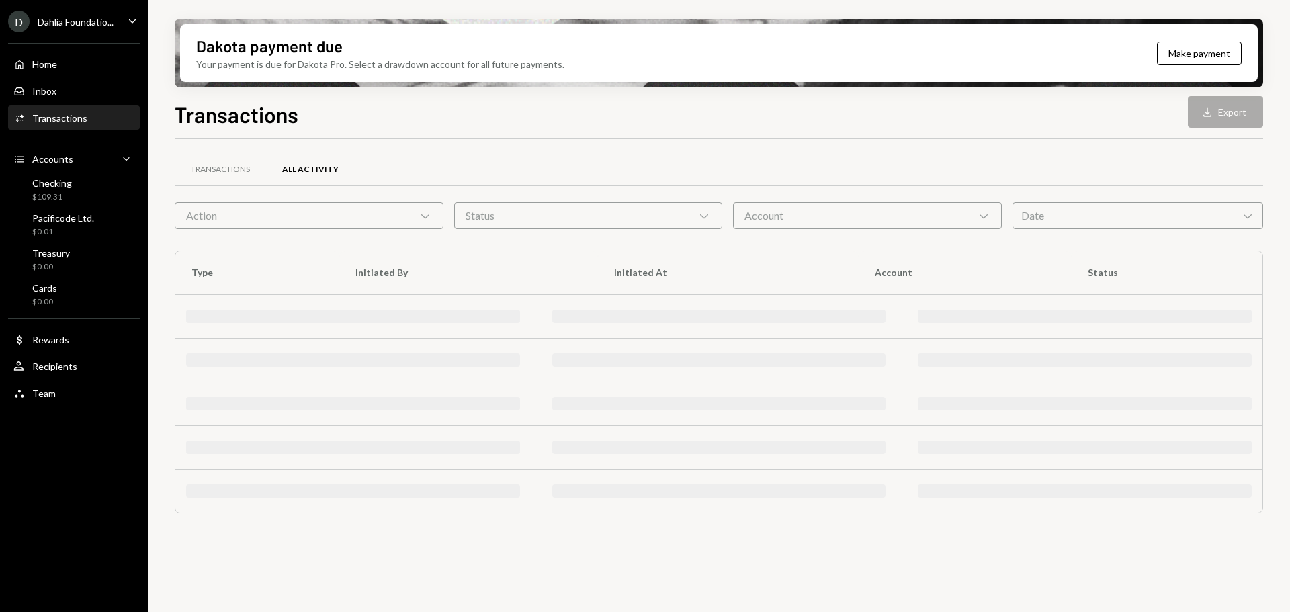
scroll to position [0, 0]
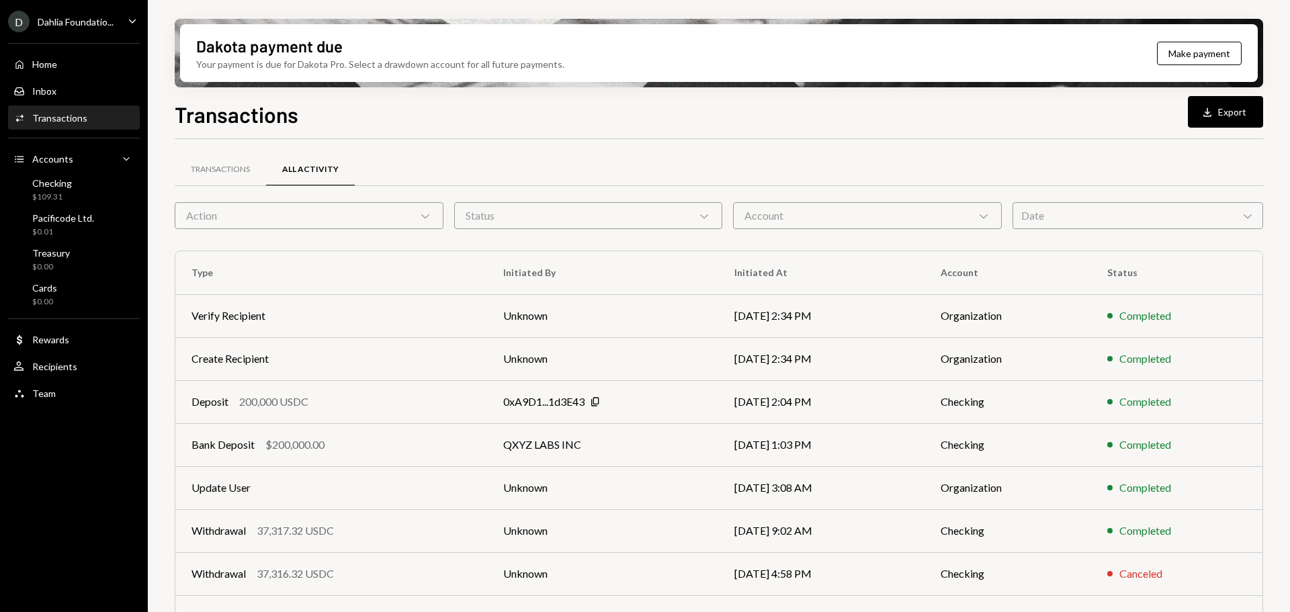
click at [226, 198] on div "Transactions All Activity" at bounding box center [719, 177] width 1088 height 50
click at [229, 178] on div "Transactions" at bounding box center [220, 170] width 91 height 32
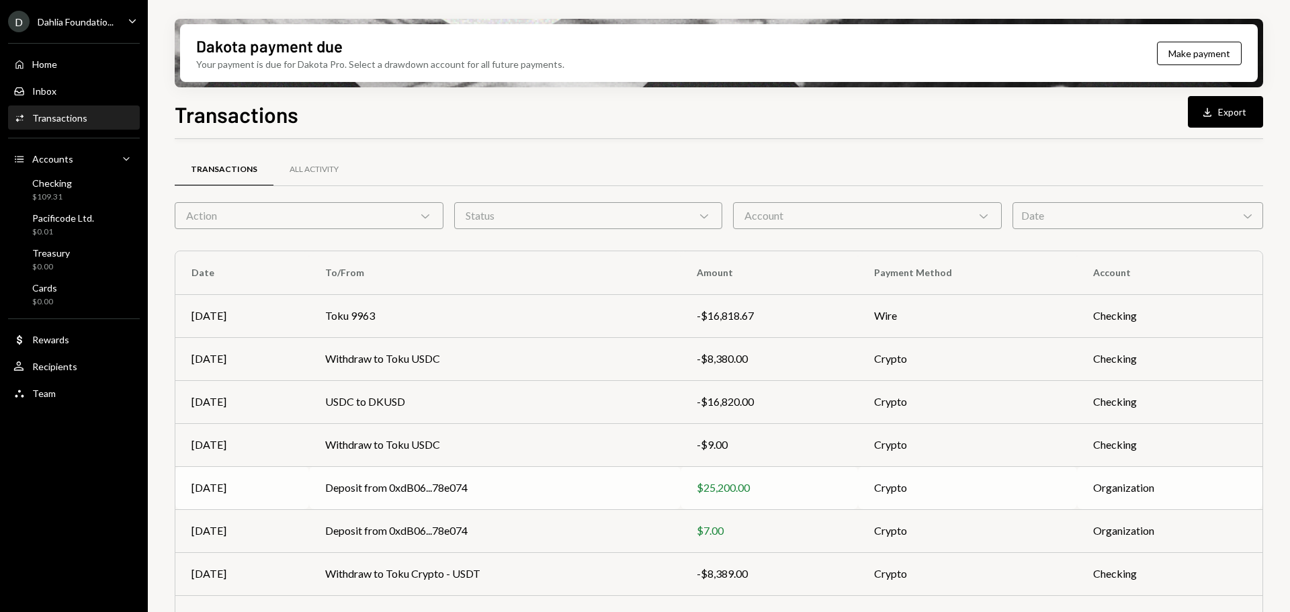
scroll to position [153, 0]
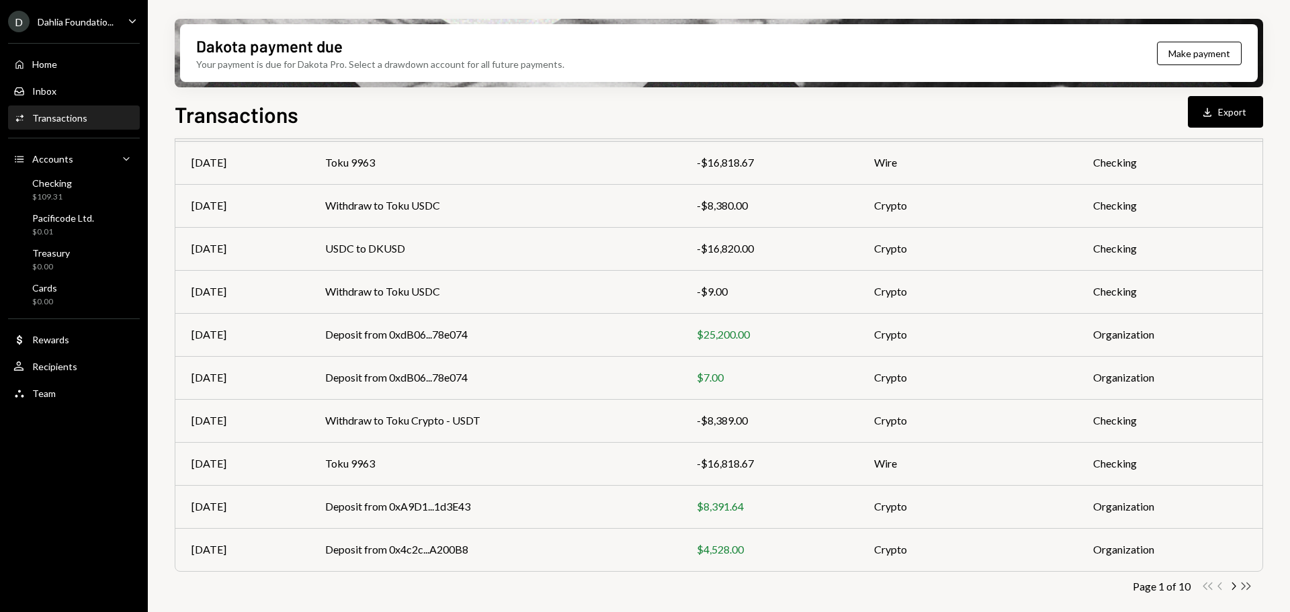
click at [1248, 588] on icon "Double Arrow Right" at bounding box center [1245, 586] width 13 height 13
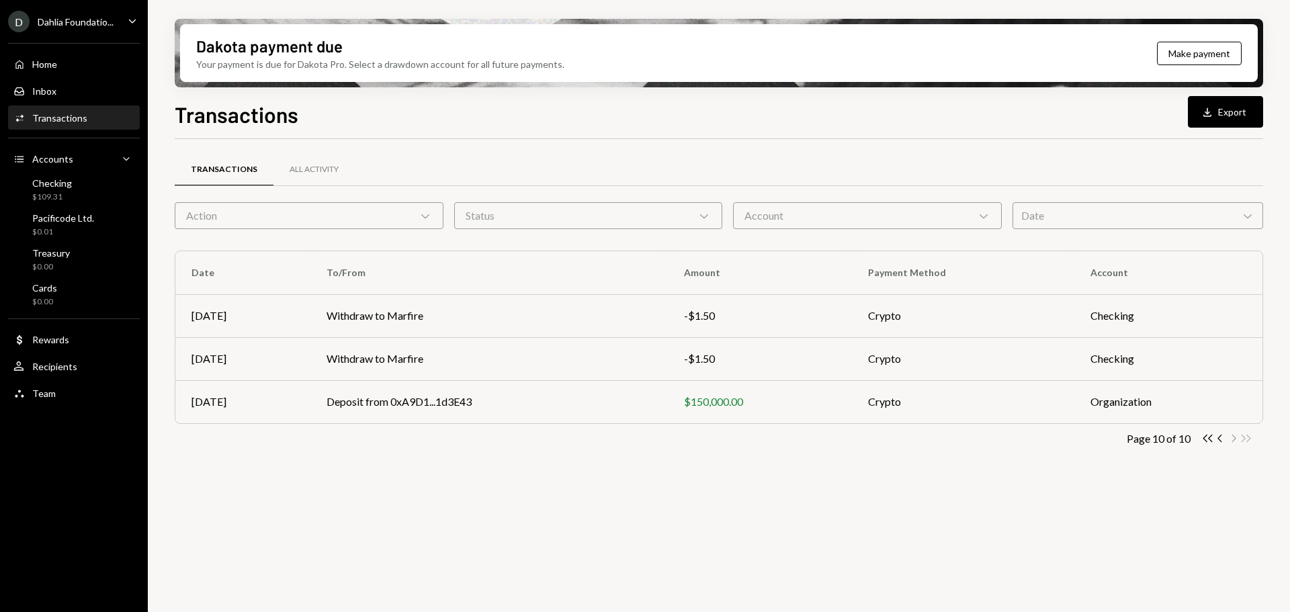
scroll to position [0, 0]
click at [1222, 439] on icon "Chevron Left" at bounding box center [1220, 438] width 13 height 13
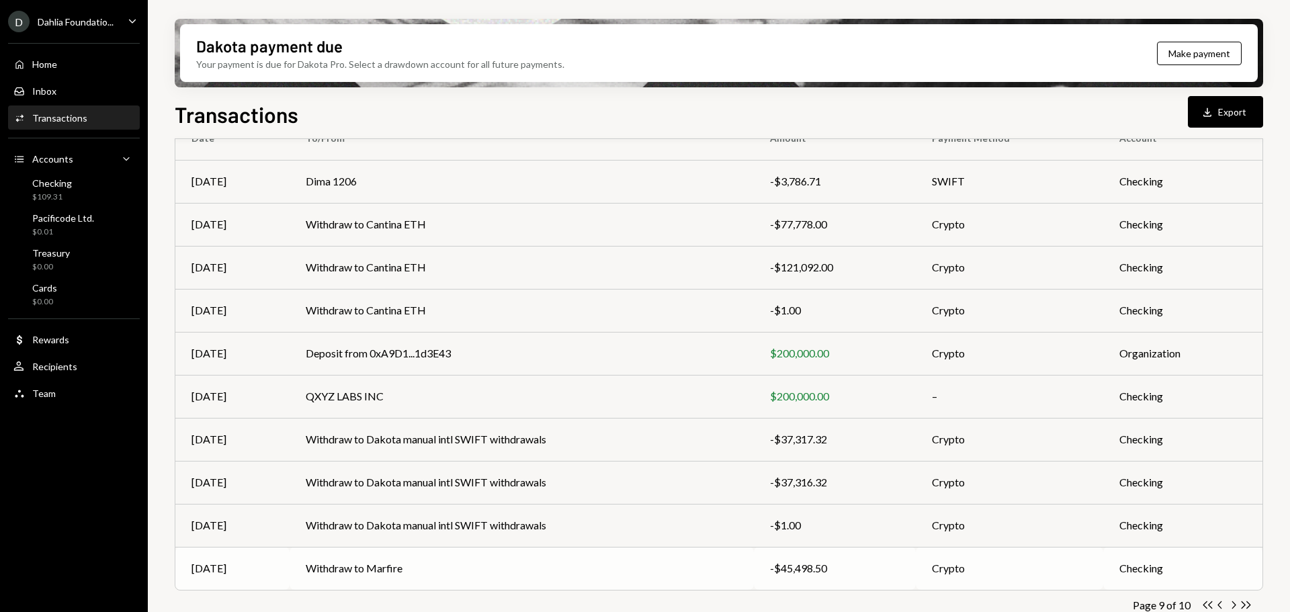
scroll to position [153, 0]
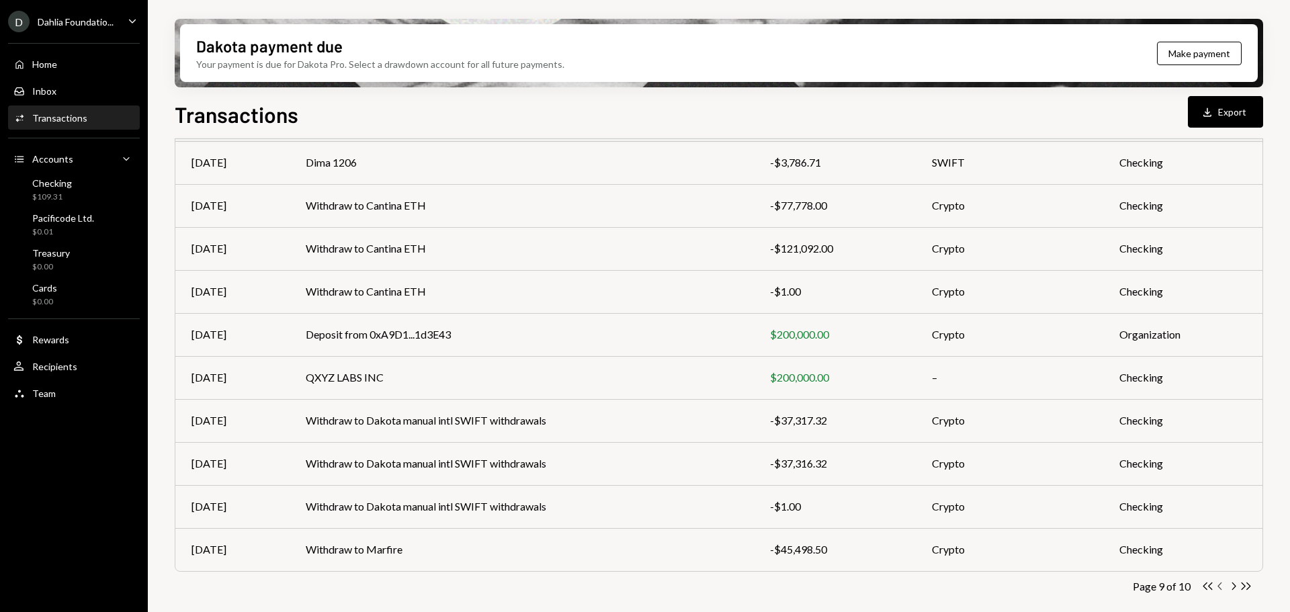
click at [1220, 586] on icon "Chevron Left" at bounding box center [1220, 586] width 13 height 13
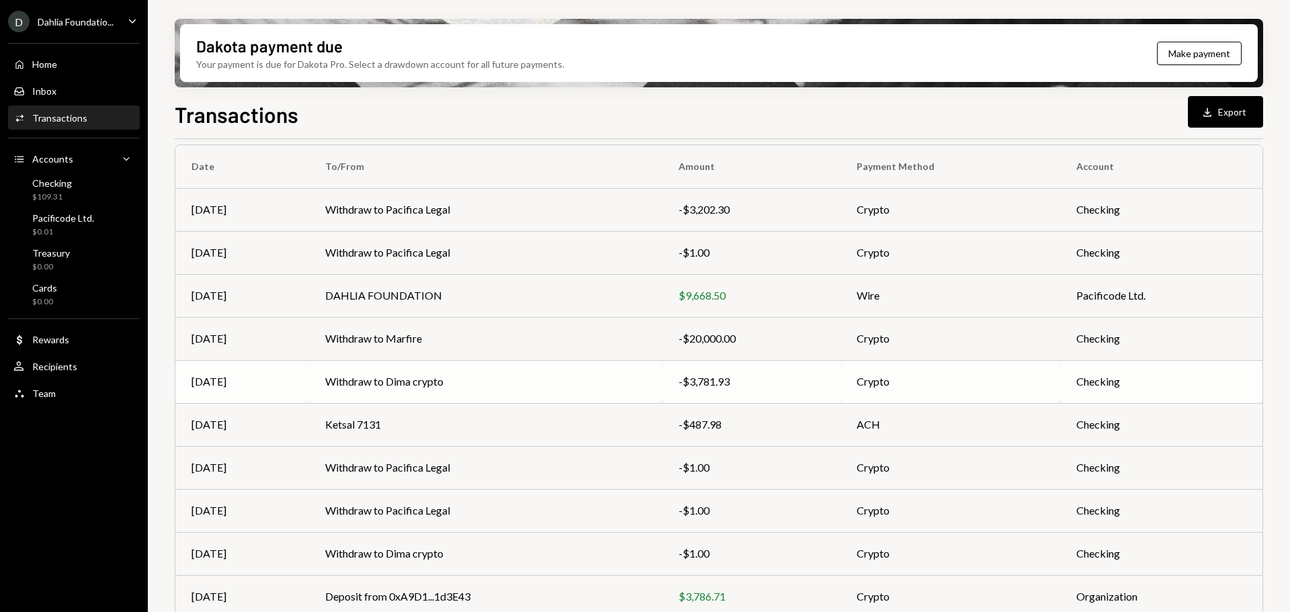
scroll to position [86, 0]
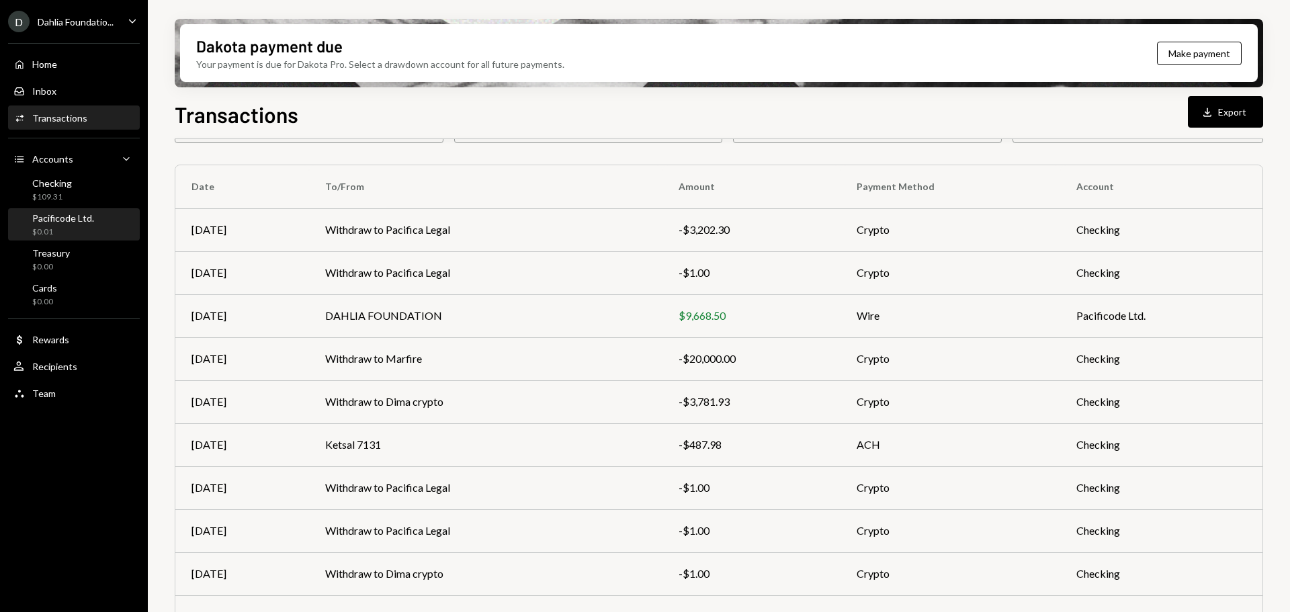
click at [91, 220] on div "Pacificode Ltd." at bounding box center [63, 217] width 62 height 11
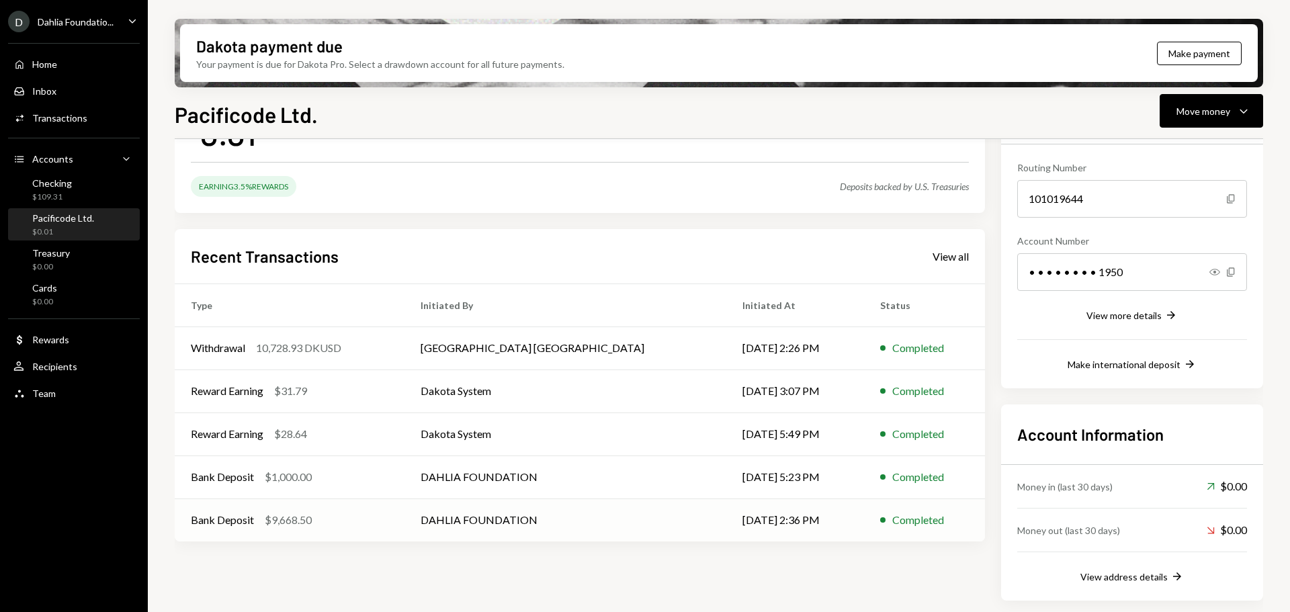
scroll to position [51, 0]
